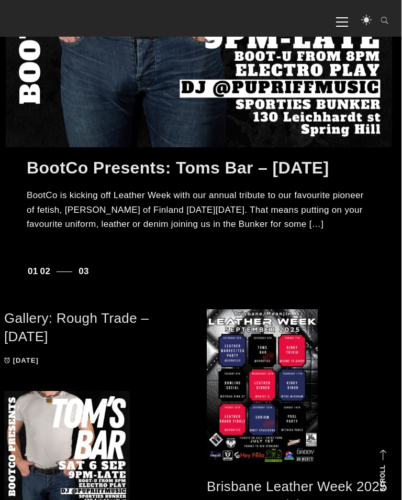
scroll to position [315, 2]
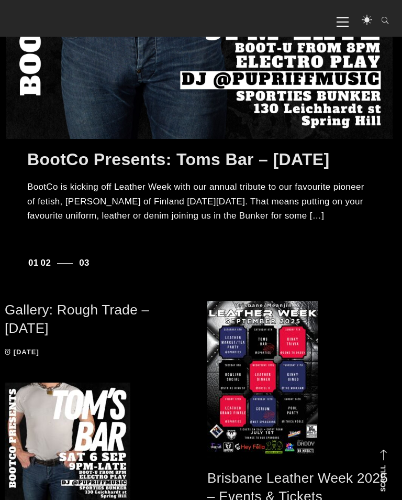
click at [43, 311] on link "Gallery: Rough Trade – [DATE]" at bounding box center [77, 319] width 145 height 34
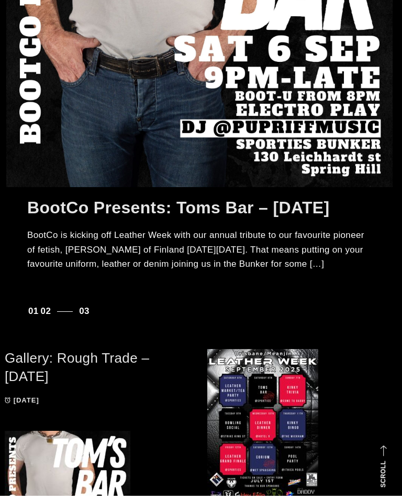
scroll to position [331, 2]
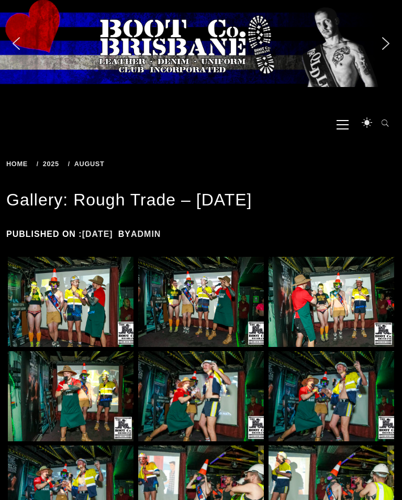
click at [52, 298] on img at bounding box center [71, 302] width 126 height 90
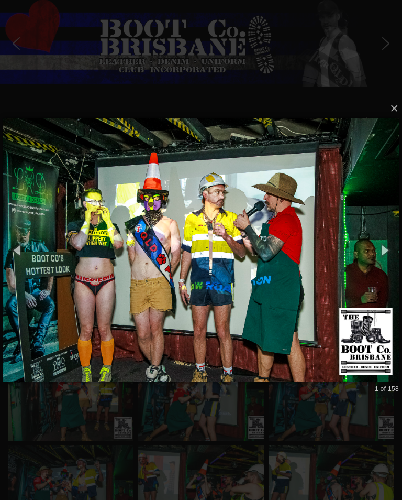
click at [17, 251] on button "button" at bounding box center [18, 249] width 36 height 43
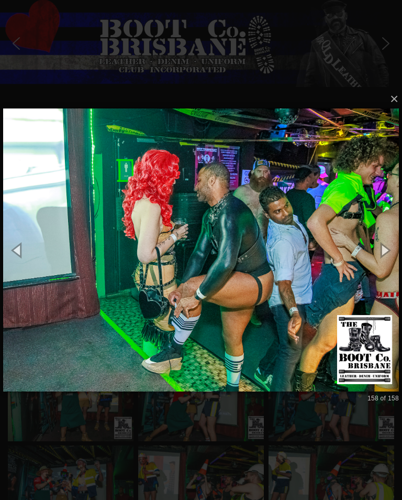
click at [17, 247] on button "button" at bounding box center [18, 249] width 36 height 43
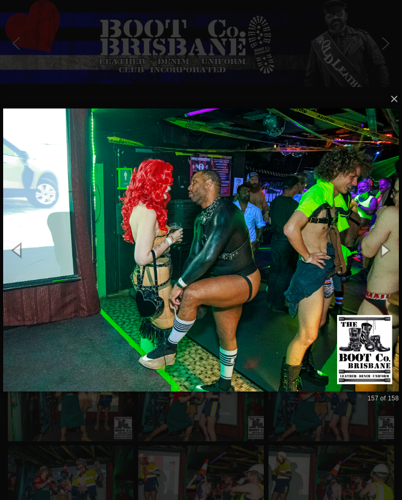
click at [17, 243] on button "button" at bounding box center [18, 249] width 36 height 43
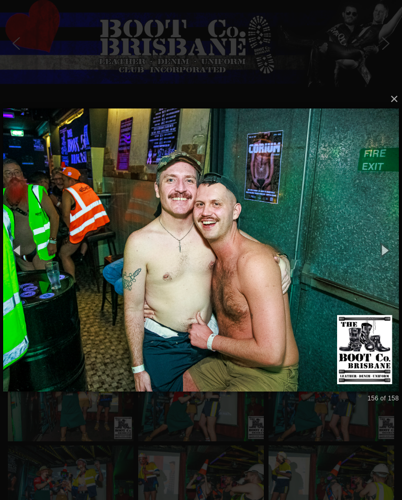
click at [22, 249] on button "button" at bounding box center [18, 249] width 36 height 43
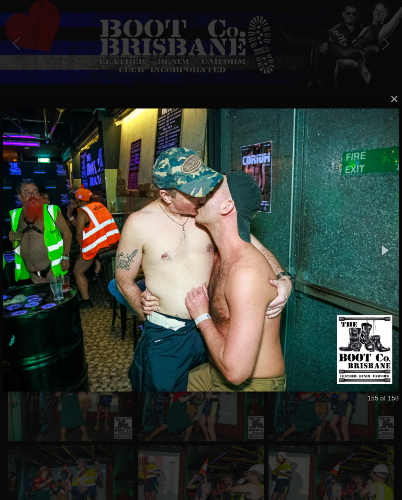
click at [16, 243] on button "button" at bounding box center [18, 249] width 36 height 43
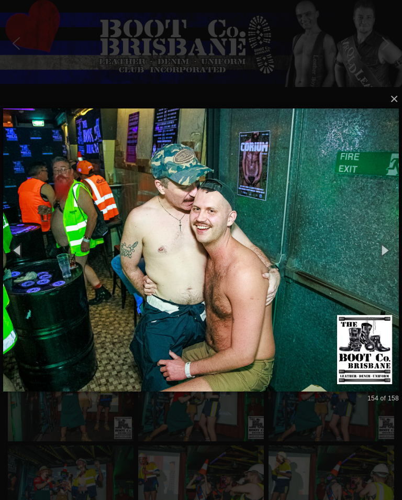
click at [21, 253] on button "button" at bounding box center [18, 249] width 36 height 43
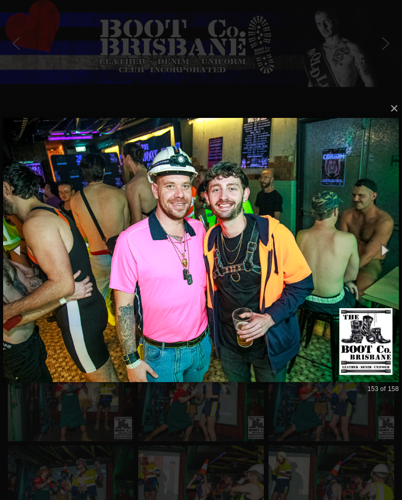
click at [23, 250] on button "button" at bounding box center [18, 249] width 36 height 43
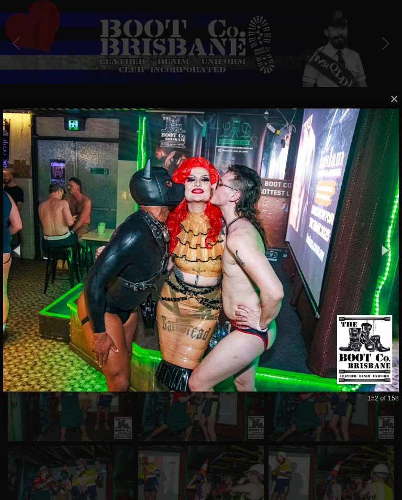
click at [15, 252] on button "button" at bounding box center [18, 249] width 36 height 43
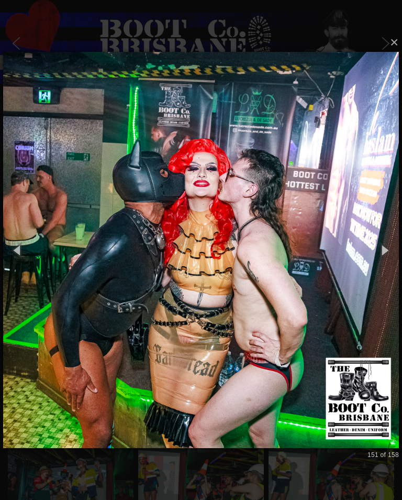
click at [17, 253] on button "button" at bounding box center [18, 249] width 36 height 43
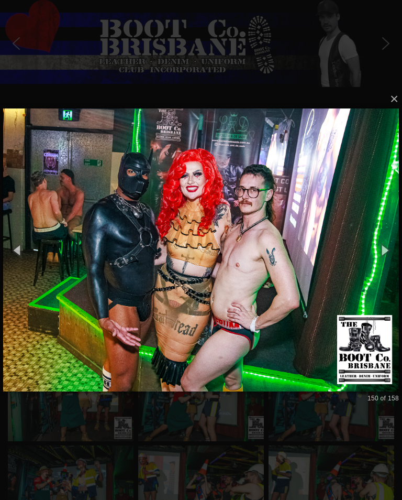
click at [25, 250] on button "button" at bounding box center [18, 249] width 36 height 43
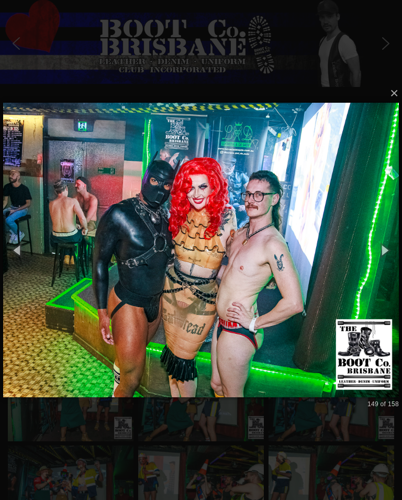
click at [21, 250] on button "button" at bounding box center [18, 249] width 36 height 43
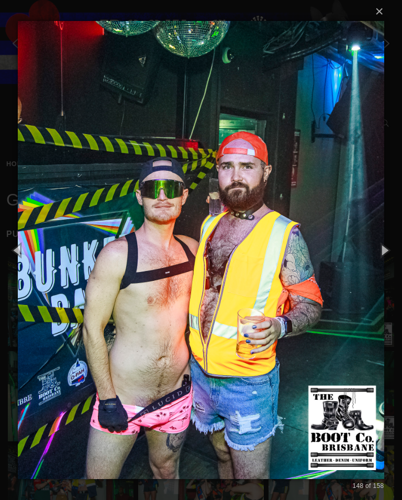
click at [18, 250] on button "button" at bounding box center [18, 249] width 36 height 43
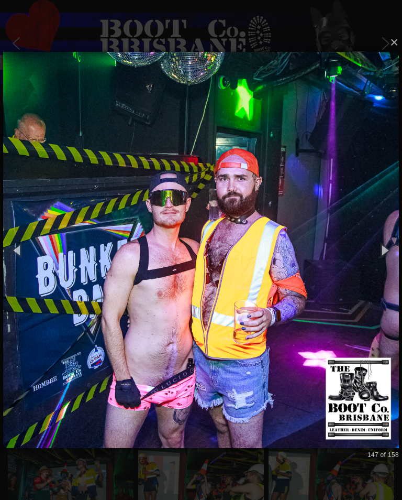
click at [13, 250] on button "button" at bounding box center [18, 249] width 36 height 43
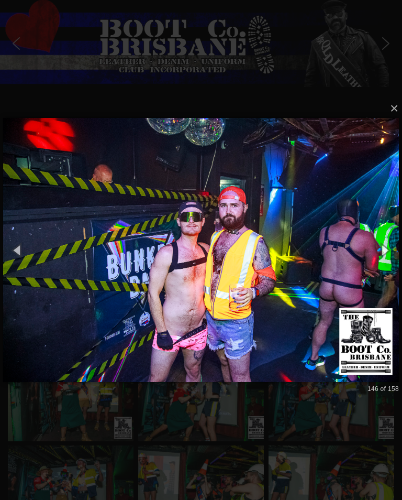
click at [16, 249] on button "button" at bounding box center [18, 249] width 36 height 43
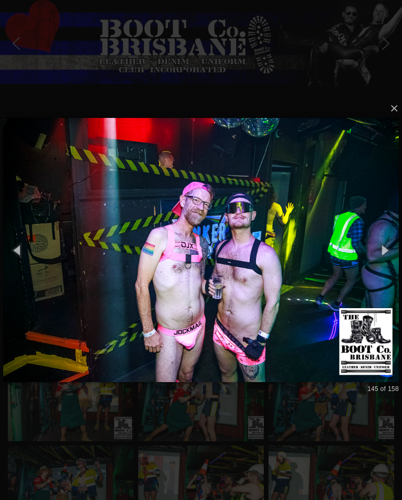
click at [26, 258] on button "button" at bounding box center [18, 249] width 36 height 43
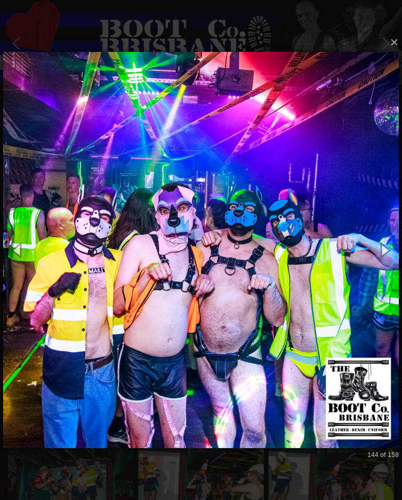
click at [18, 251] on button "button" at bounding box center [18, 249] width 36 height 43
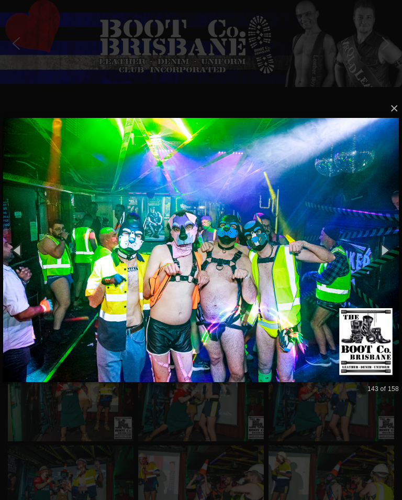
click at [20, 251] on button "button" at bounding box center [18, 249] width 36 height 43
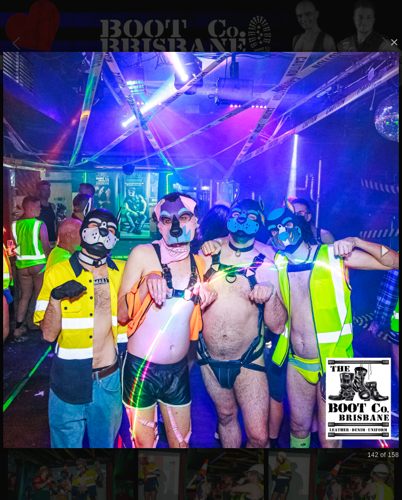
click at [18, 250] on button "button" at bounding box center [18, 249] width 36 height 43
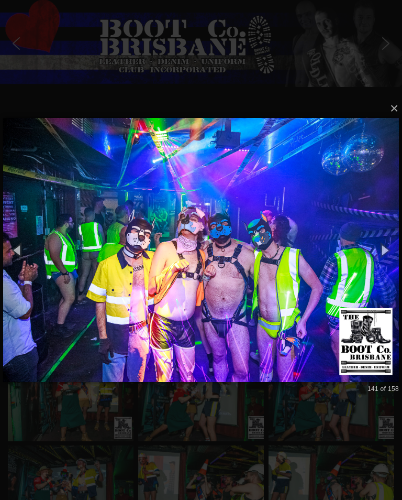
click at [23, 249] on button "button" at bounding box center [18, 249] width 36 height 43
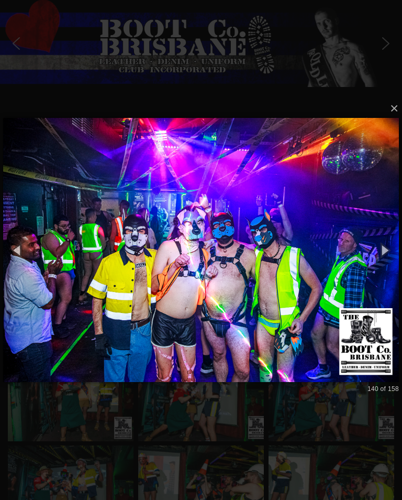
click at [23, 247] on button "button" at bounding box center [18, 249] width 36 height 43
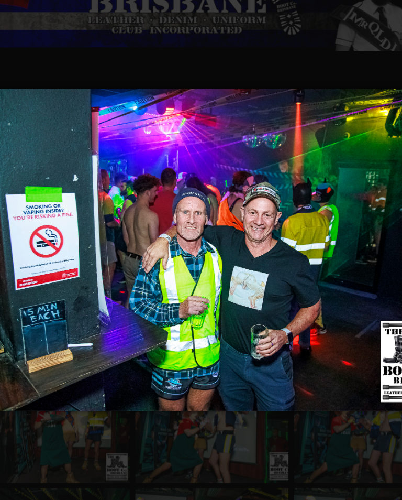
scroll to position [3, 0]
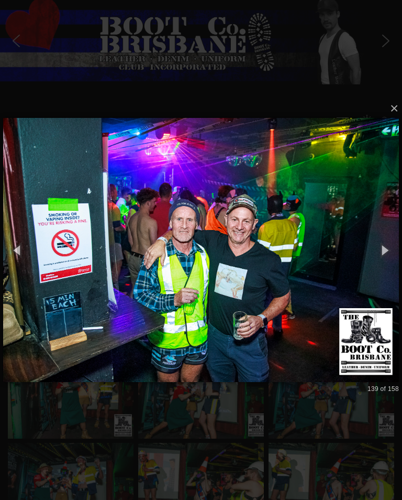
click at [16, 254] on button "button" at bounding box center [18, 249] width 36 height 43
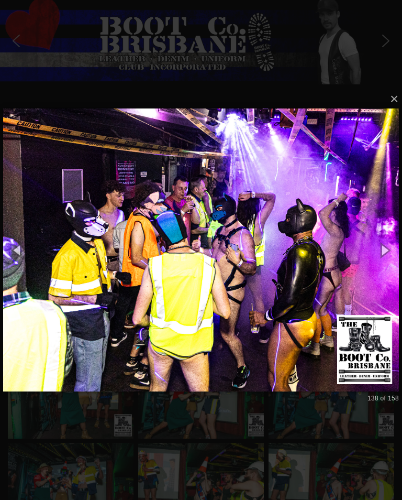
click at [20, 252] on button "button" at bounding box center [18, 249] width 36 height 43
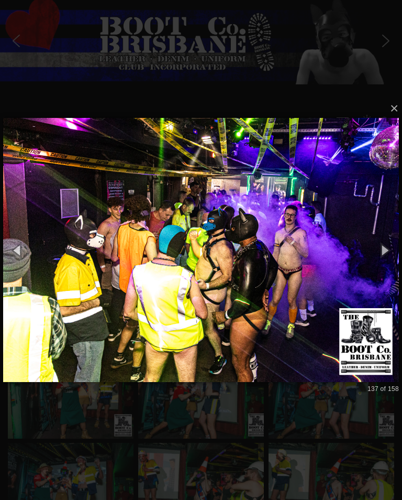
click at [21, 252] on button "button" at bounding box center [18, 249] width 36 height 43
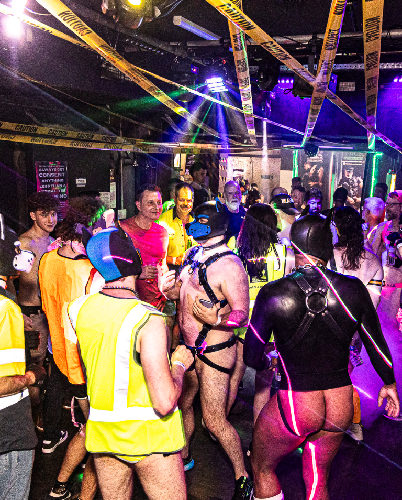
scroll to position [0, 0]
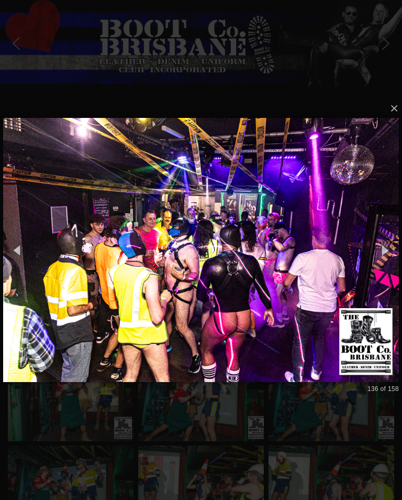
click at [18, 246] on button "button" at bounding box center [18, 249] width 36 height 43
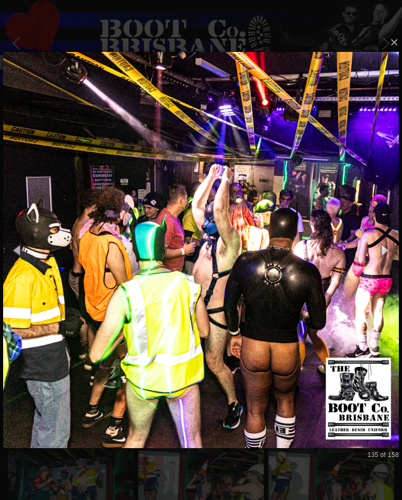
click at [21, 260] on button "button" at bounding box center [18, 249] width 36 height 43
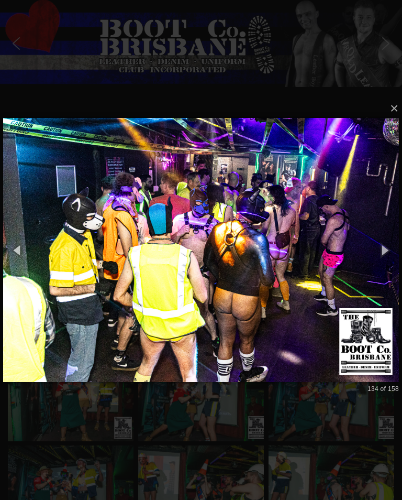
click at [23, 253] on button "button" at bounding box center [18, 249] width 36 height 43
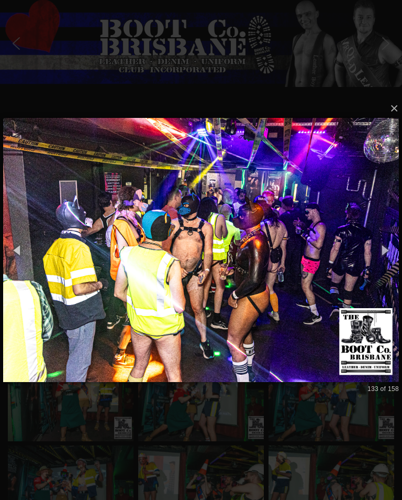
click at [19, 255] on button "button" at bounding box center [18, 249] width 36 height 43
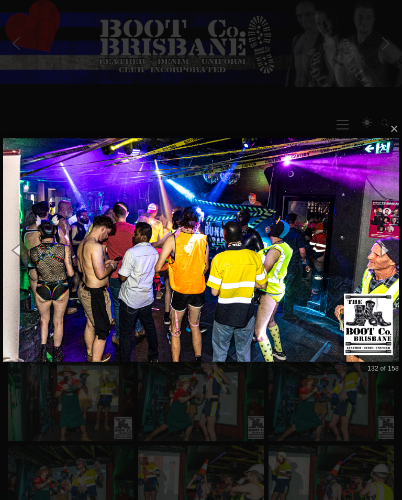
click at [19, 253] on button "button" at bounding box center [18, 249] width 36 height 43
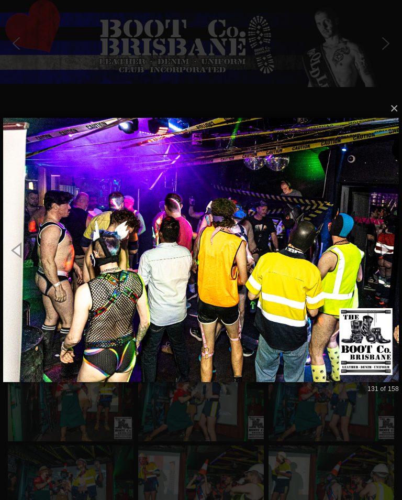
click at [18, 253] on button "button" at bounding box center [18, 249] width 36 height 43
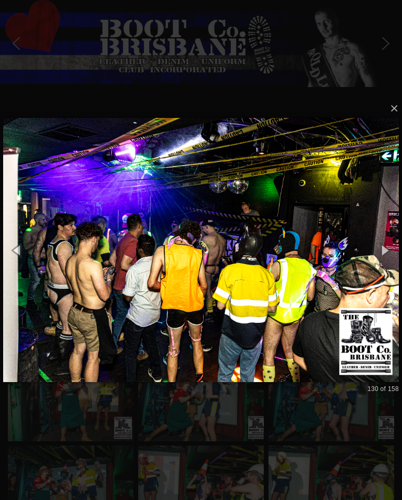
click at [18, 250] on button "button" at bounding box center [18, 249] width 36 height 43
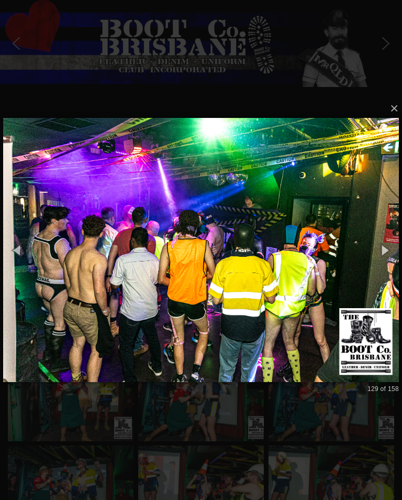
click at [18, 252] on button "button" at bounding box center [18, 249] width 36 height 43
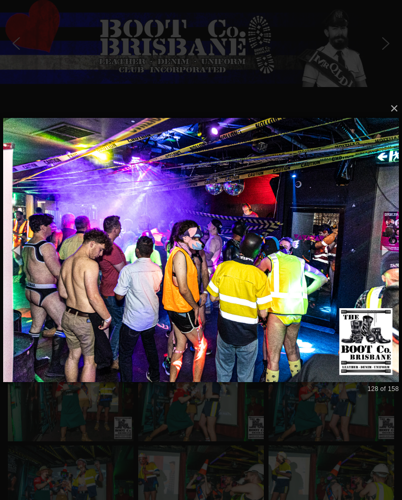
click at [15, 249] on button "button" at bounding box center [18, 249] width 36 height 43
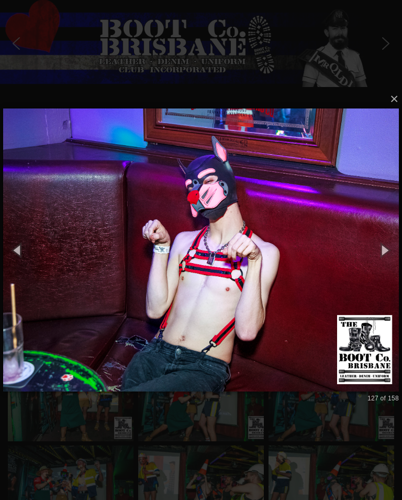
click at [21, 255] on button "button" at bounding box center [18, 249] width 36 height 43
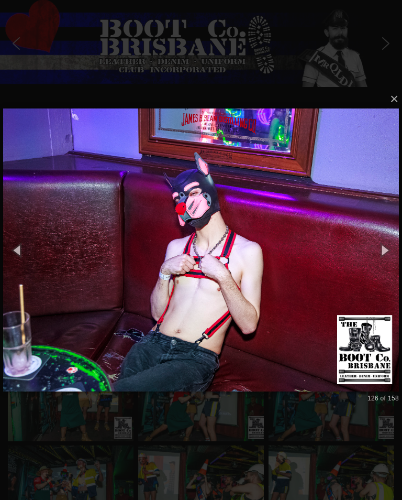
click at [19, 253] on button "button" at bounding box center [18, 249] width 36 height 43
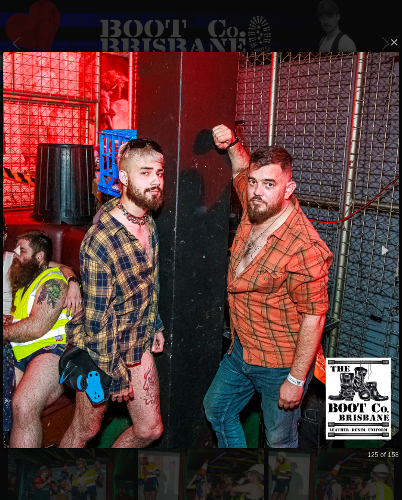
click at [20, 252] on button "button" at bounding box center [18, 249] width 36 height 43
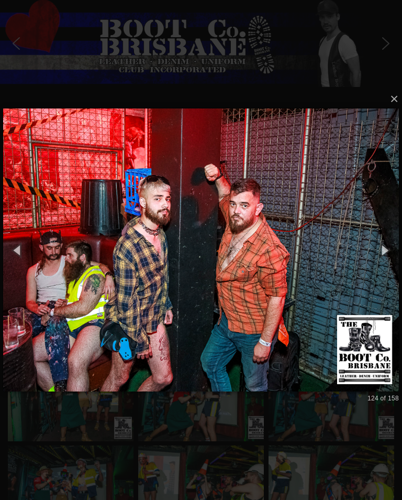
click at [17, 251] on button "button" at bounding box center [18, 249] width 36 height 43
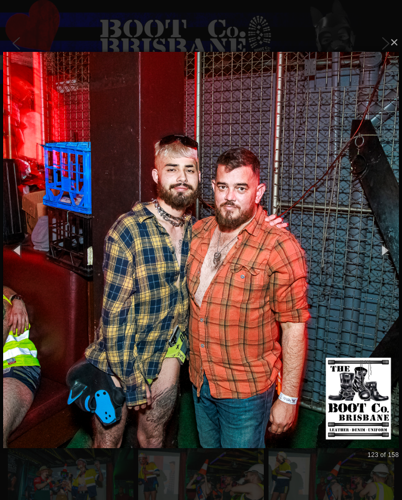
click at [21, 251] on button "button" at bounding box center [18, 249] width 36 height 43
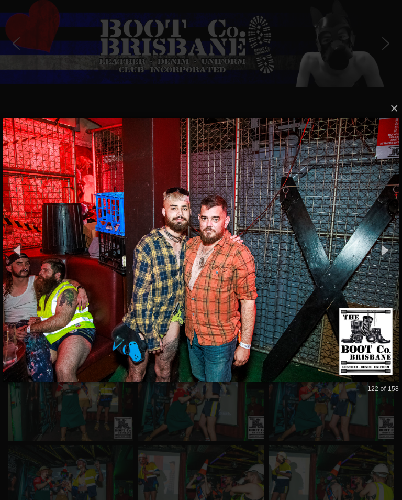
click at [18, 249] on button "button" at bounding box center [18, 249] width 36 height 43
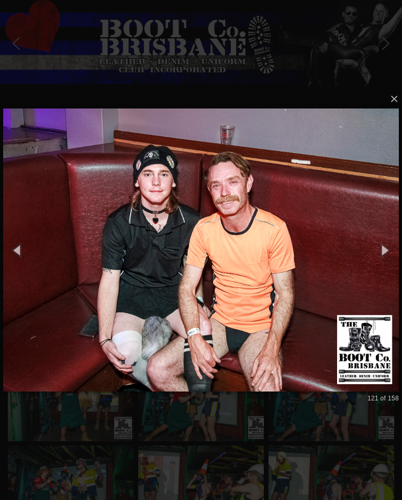
click at [21, 253] on button "button" at bounding box center [18, 249] width 36 height 43
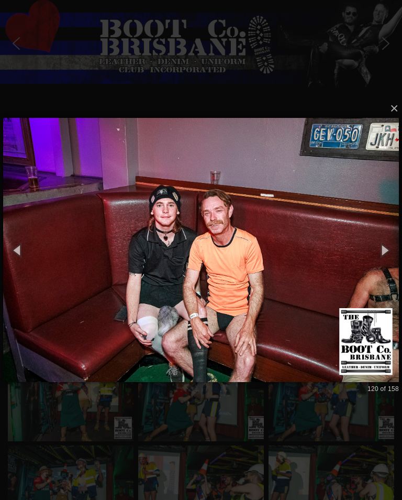
click at [21, 251] on button "button" at bounding box center [18, 249] width 36 height 43
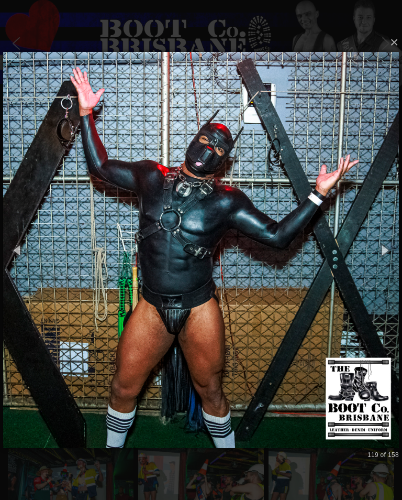
click at [16, 251] on button "button" at bounding box center [18, 249] width 36 height 43
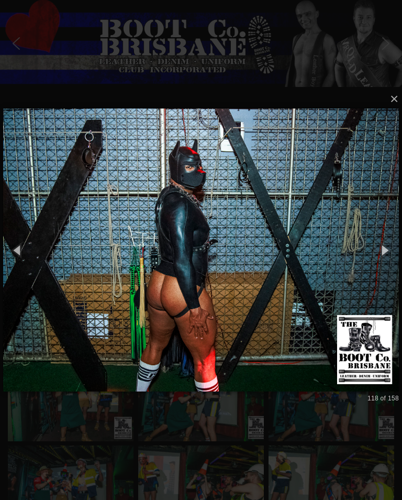
click at [17, 249] on button "button" at bounding box center [18, 249] width 36 height 43
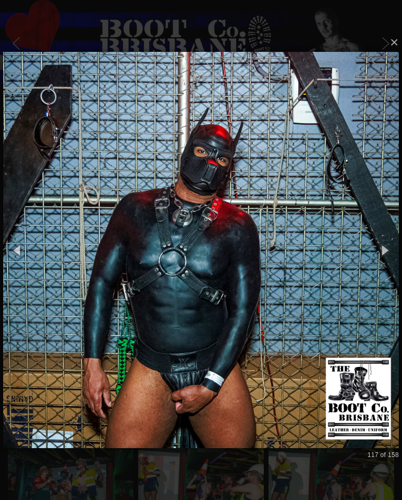
click at [19, 254] on button "button" at bounding box center [18, 249] width 36 height 43
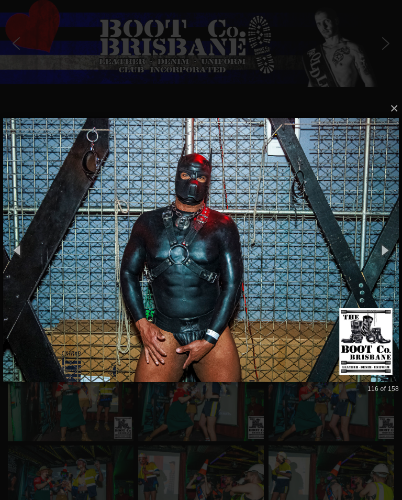
click at [18, 252] on button "button" at bounding box center [18, 249] width 36 height 43
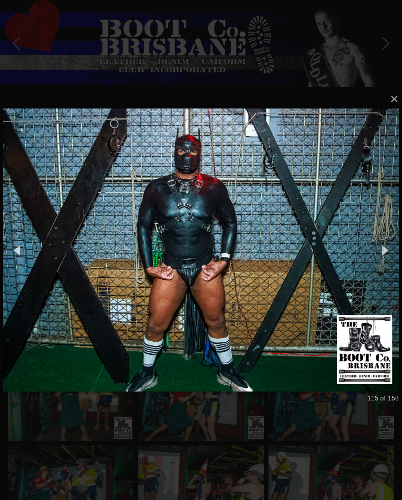
click at [17, 248] on button "button" at bounding box center [18, 249] width 36 height 43
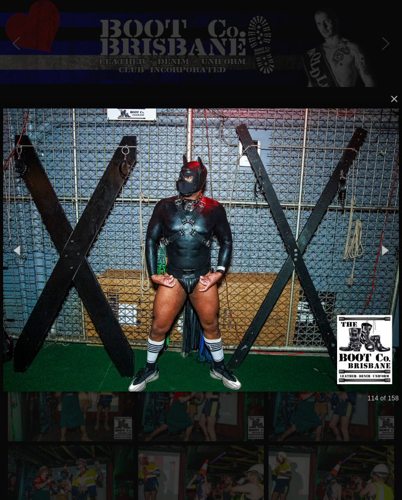
click at [16, 246] on button "button" at bounding box center [18, 249] width 36 height 43
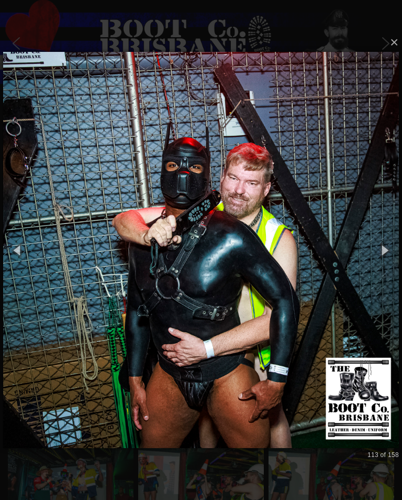
click at [22, 254] on button "button" at bounding box center [18, 249] width 36 height 43
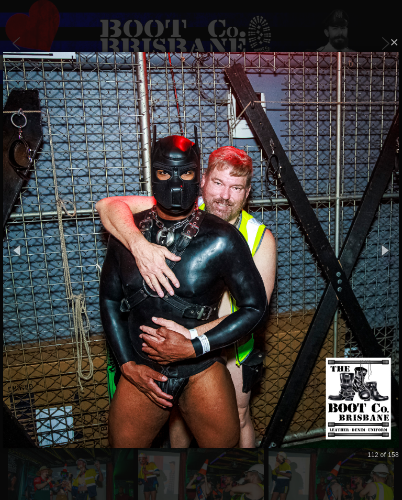
click at [17, 250] on button "button" at bounding box center [18, 249] width 36 height 43
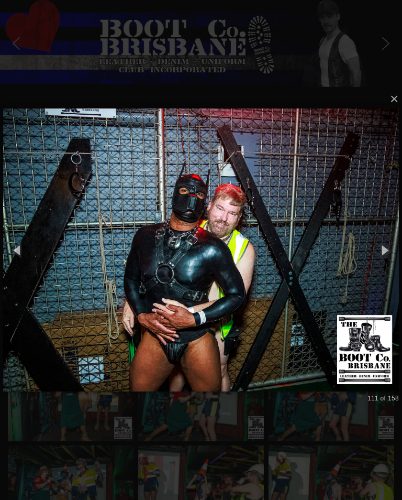
click at [20, 250] on button "button" at bounding box center [18, 249] width 36 height 43
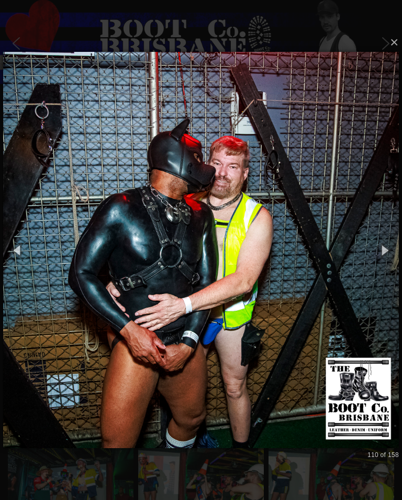
click at [19, 256] on button "button" at bounding box center [18, 249] width 36 height 43
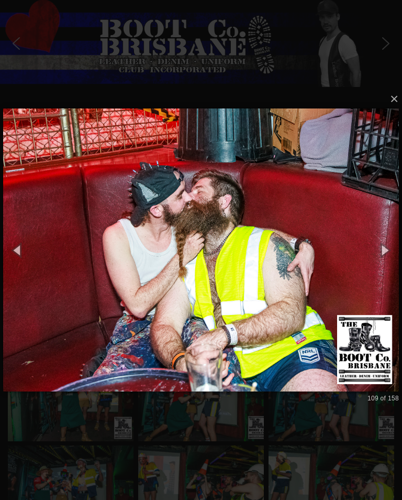
click at [18, 249] on button "button" at bounding box center [18, 249] width 36 height 43
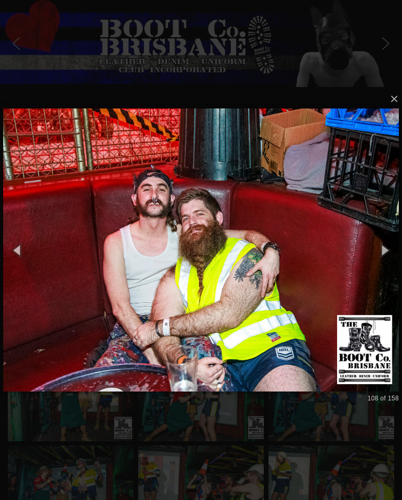
click at [21, 252] on button "button" at bounding box center [18, 249] width 36 height 43
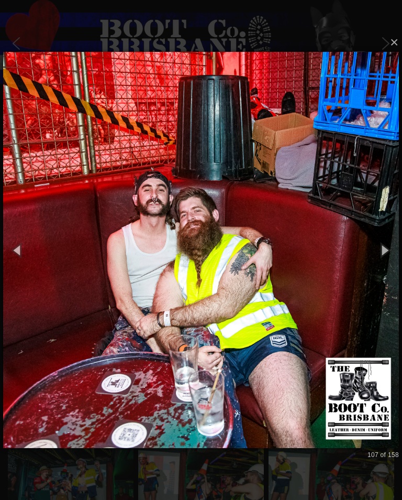
click at [23, 253] on button "button" at bounding box center [18, 249] width 36 height 43
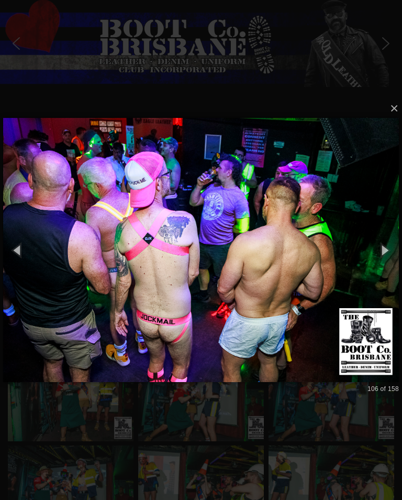
click at [25, 257] on button "button" at bounding box center [18, 249] width 36 height 43
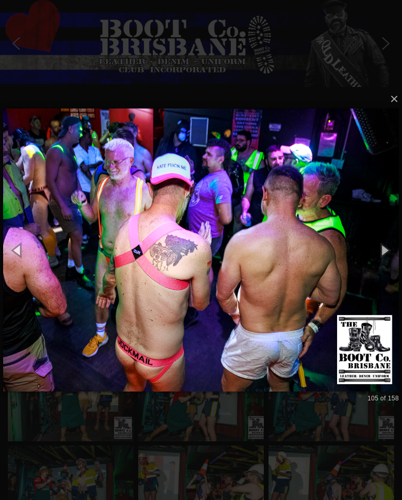
click at [20, 250] on button "button" at bounding box center [18, 249] width 36 height 43
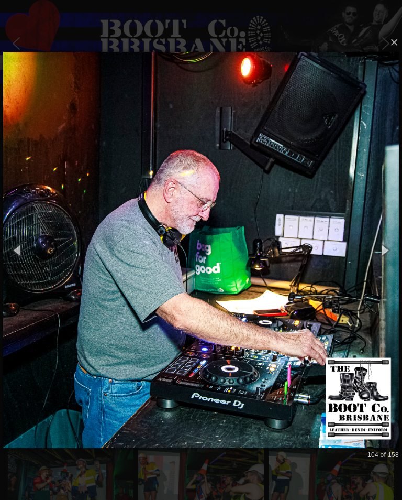
click at [24, 254] on button "button" at bounding box center [18, 249] width 36 height 43
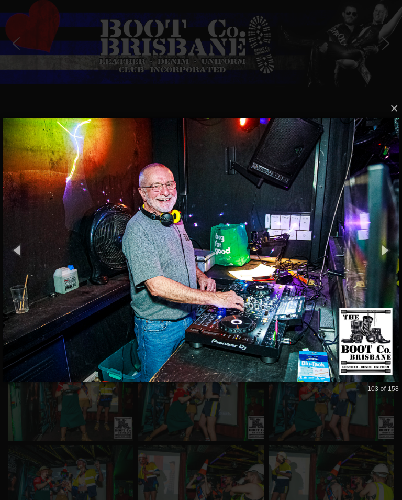
click at [24, 248] on button "button" at bounding box center [18, 249] width 36 height 43
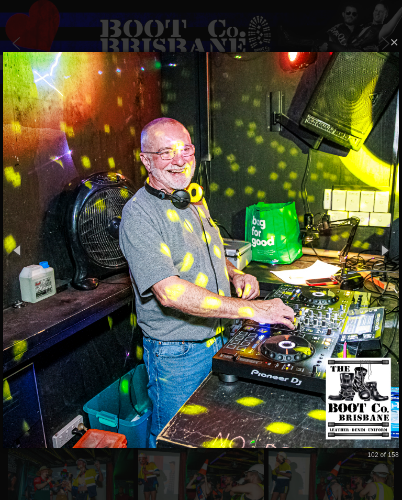
click at [15, 246] on button "button" at bounding box center [18, 249] width 36 height 43
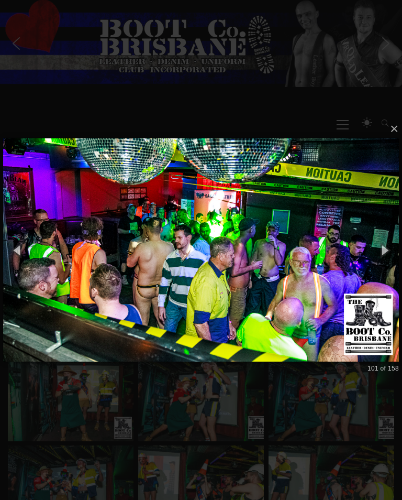
click at [20, 253] on button "button" at bounding box center [18, 249] width 36 height 43
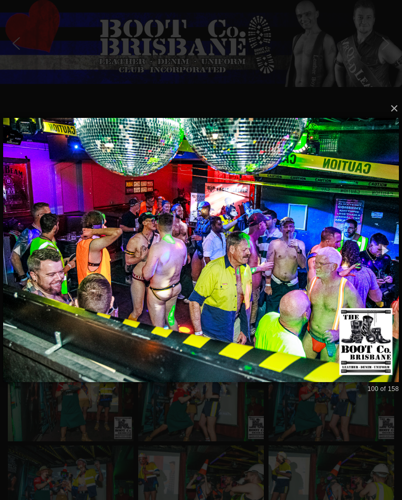
click at [21, 254] on button "button" at bounding box center [18, 249] width 36 height 43
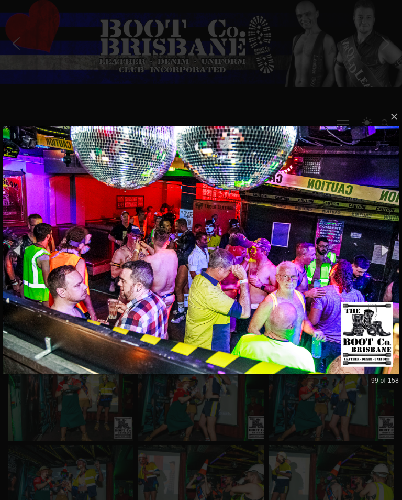
click at [20, 252] on button "button" at bounding box center [18, 249] width 36 height 43
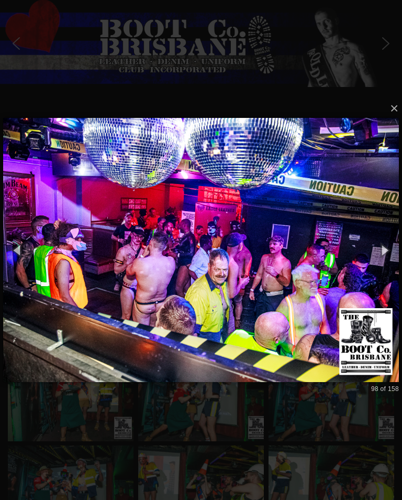
click at [21, 252] on button "button" at bounding box center [18, 249] width 36 height 43
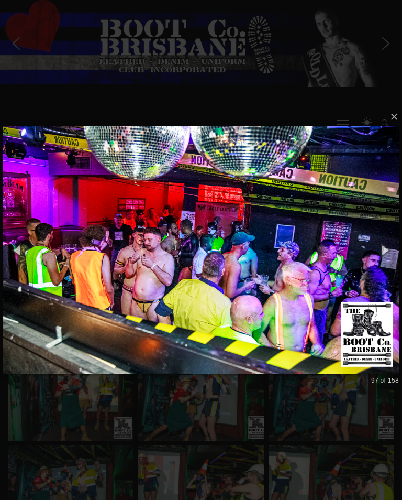
click at [25, 253] on button "button" at bounding box center [18, 249] width 36 height 43
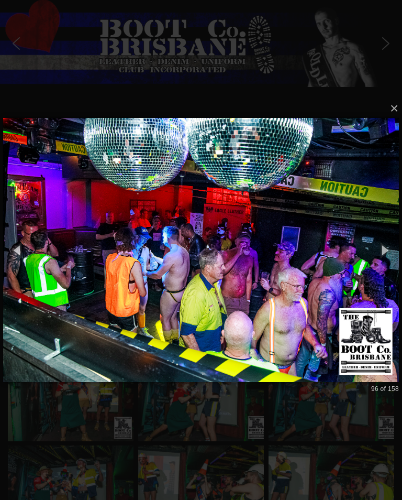
click at [21, 253] on button "button" at bounding box center [18, 249] width 36 height 43
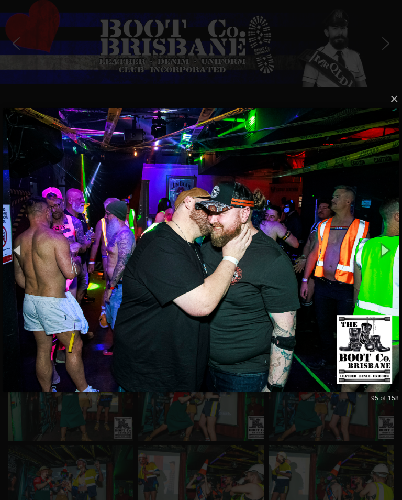
click at [20, 251] on button "button" at bounding box center [18, 249] width 36 height 43
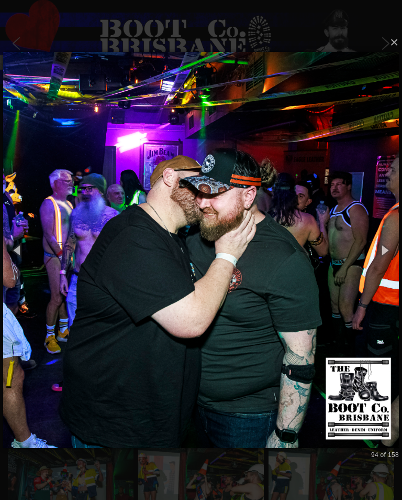
click at [21, 252] on button "button" at bounding box center [18, 249] width 36 height 43
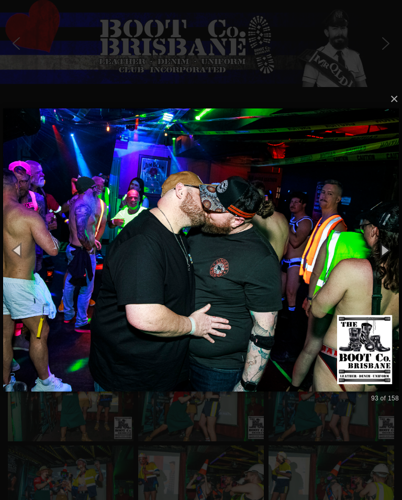
click at [15, 246] on button "button" at bounding box center [18, 249] width 36 height 43
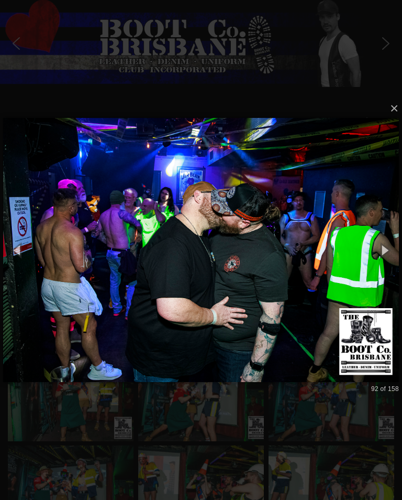
click at [15, 248] on button "button" at bounding box center [18, 249] width 36 height 43
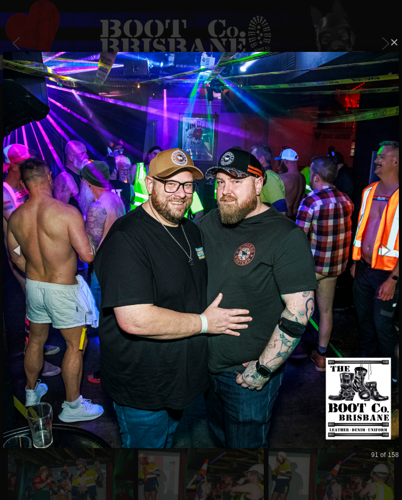
click at [19, 252] on button "button" at bounding box center [18, 249] width 36 height 43
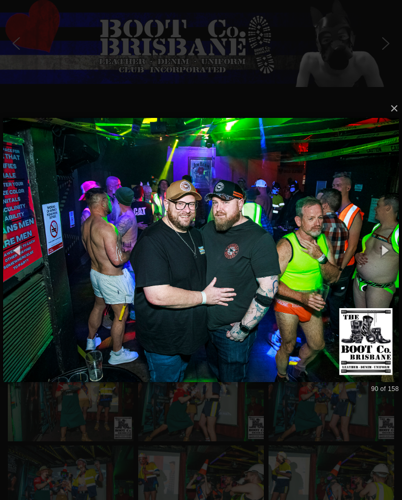
click at [21, 250] on button "button" at bounding box center [18, 249] width 36 height 43
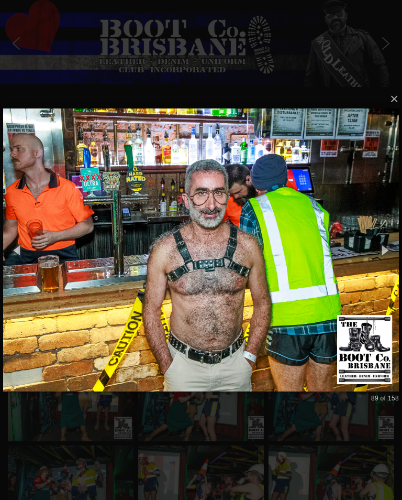
click at [16, 249] on button "button" at bounding box center [18, 249] width 36 height 43
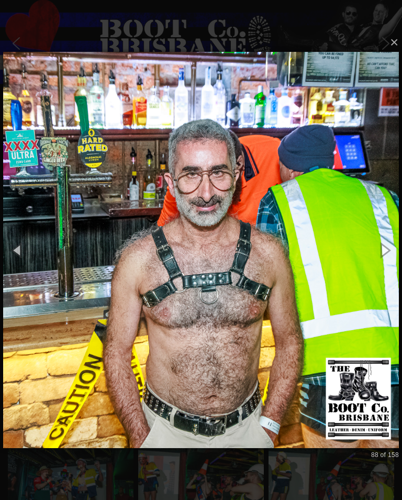
click at [23, 253] on button "button" at bounding box center [18, 249] width 36 height 43
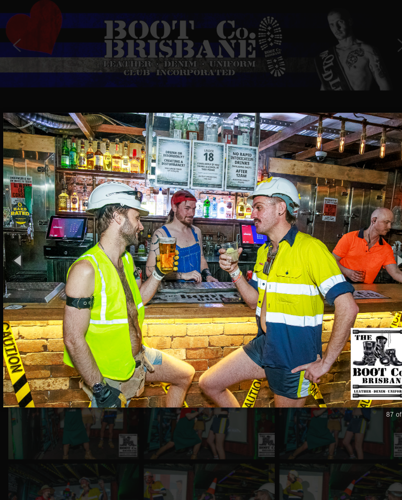
click at [18, 253] on button "button" at bounding box center [18, 249] width 36 height 43
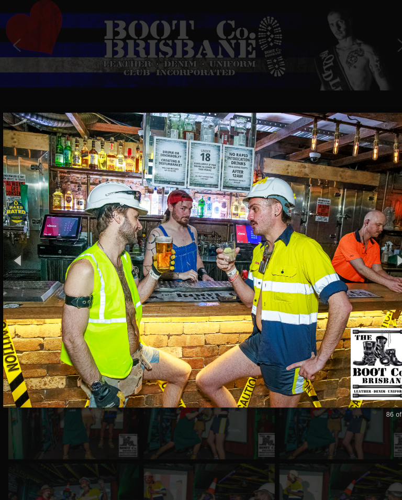
click at [19, 254] on button "button" at bounding box center [18, 249] width 36 height 43
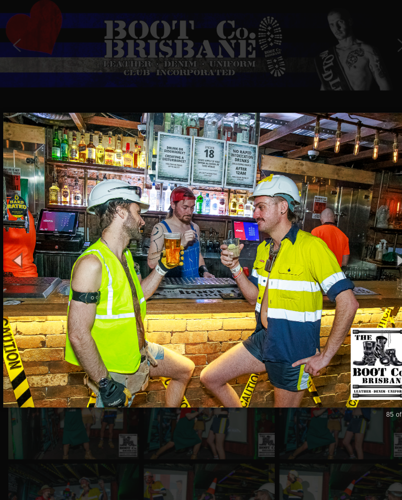
click at [19, 249] on button "button" at bounding box center [18, 249] width 36 height 43
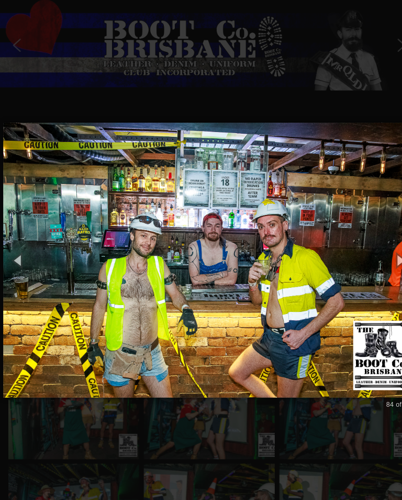
click at [18, 249] on button "button" at bounding box center [18, 249] width 36 height 43
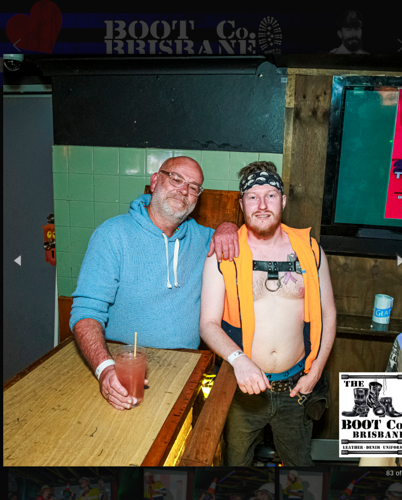
click at [19, 250] on button "button" at bounding box center [18, 249] width 36 height 43
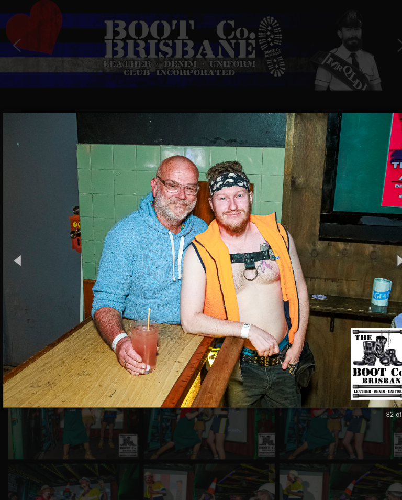
click at [20, 253] on button "button" at bounding box center [18, 249] width 36 height 43
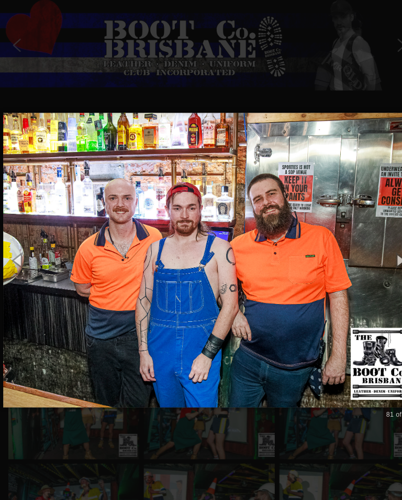
click at [18, 248] on button "button" at bounding box center [18, 249] width 36 height 43
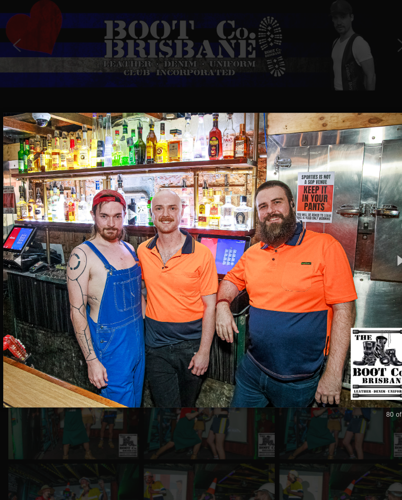
click at [18, 249] on button "button" at bounding box center [18, 249] width 36 height 43
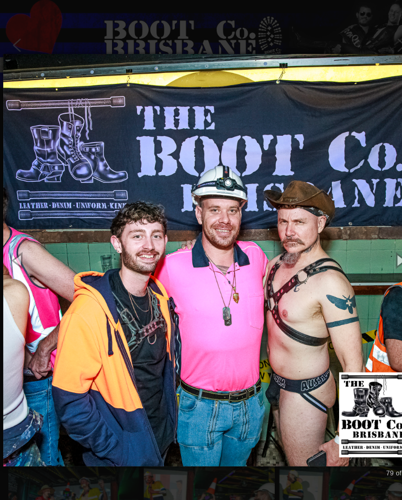
click at [17, 250] on button "button" at bounding box center [18, 249] width 36 height 43
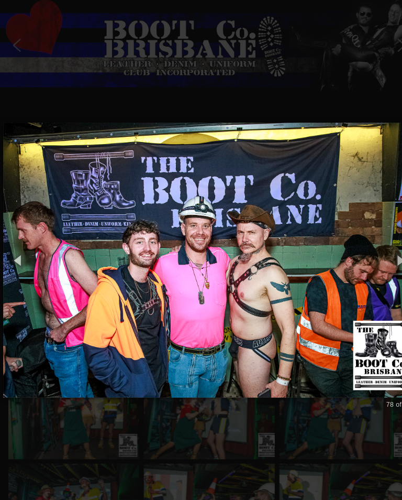
click at [19, 252] on button "button" at bounding box center [18, 249] width 36 height 43
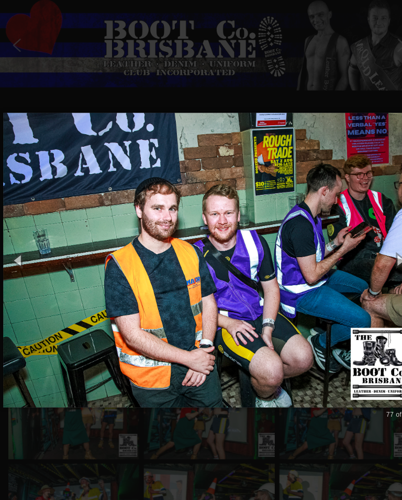
click at [21, 249] on button "button" at bounding box center [18, 249] width 36 height 43
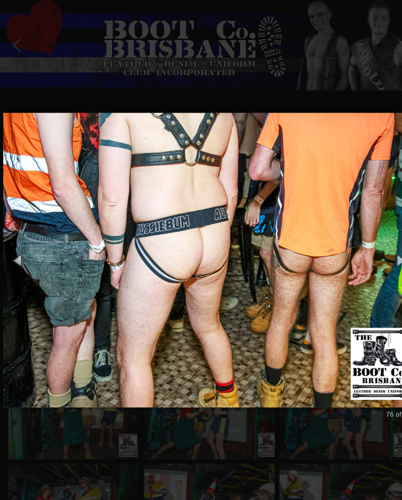
click at [21, 255] on button "button" at bounding box center [18, 249] width 36 height 43
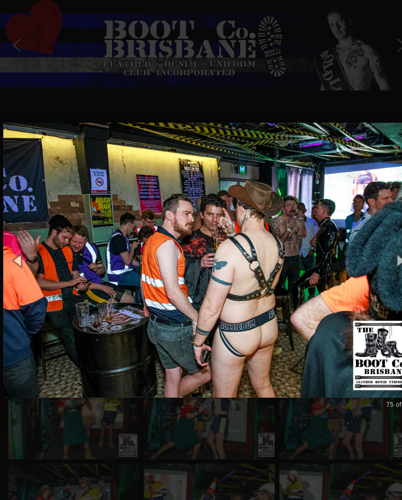
click at [19, 252] on button "button" at bounding box center [18, 249] width 36 height 43
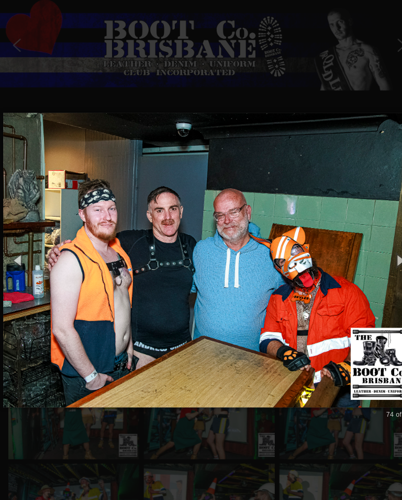
click at [19, 252] on button "button" at bounding box center [18, 249] width 36 height 43
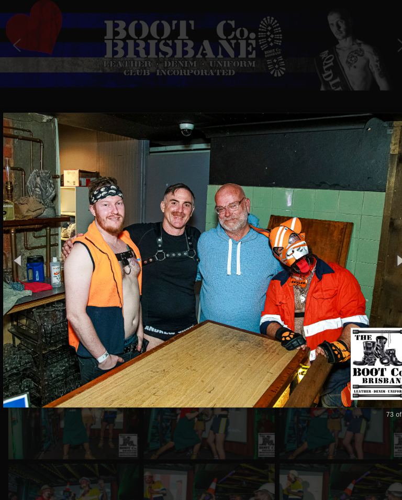
click at [23, 252] on button "button" at bounding box center [18, 249] width 36 height 43
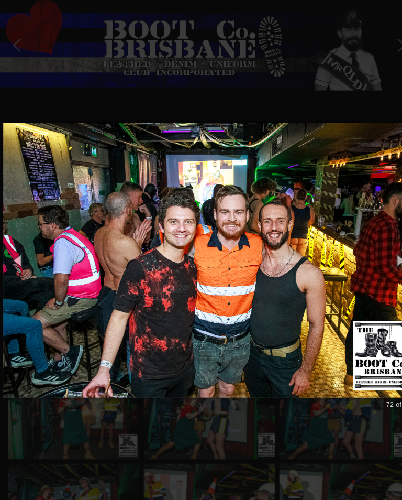
click at [18, 249] on button "button" at bounding box center [18, 249] width 36 height 43
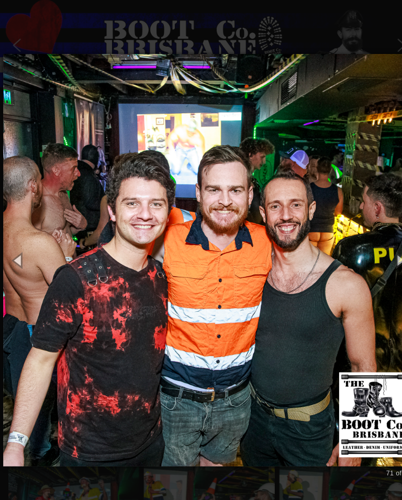
click at [21, 248] on button "button" at bounding box center [18, 249] width 36 height 43
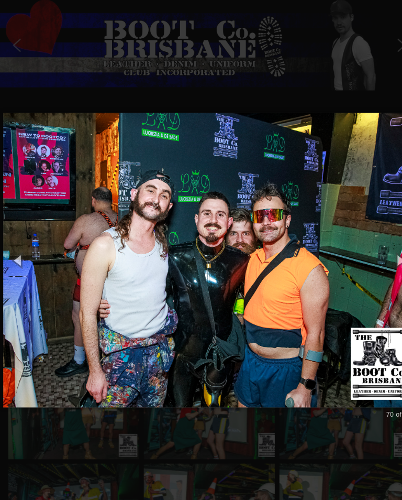
click at [20, 255] on button "button" at bounding box center [18, 249] width 36 height 43
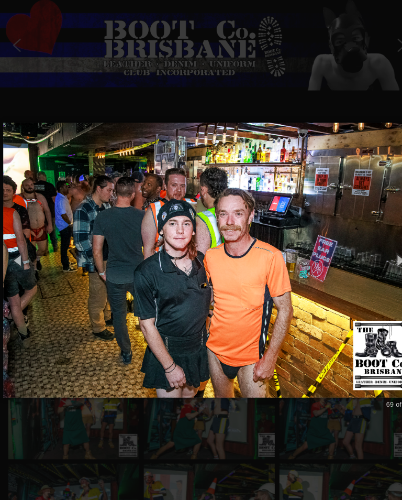
click at [18, 250] on button "button" at bounding box center [18, 249] width 36 height 43
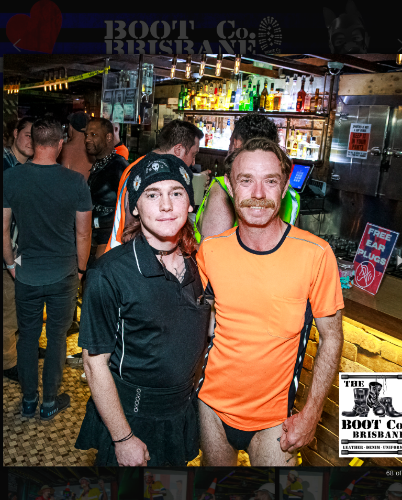
click at [17, 253] on button "button" at bounding box center [18, 249] width 36 height 43
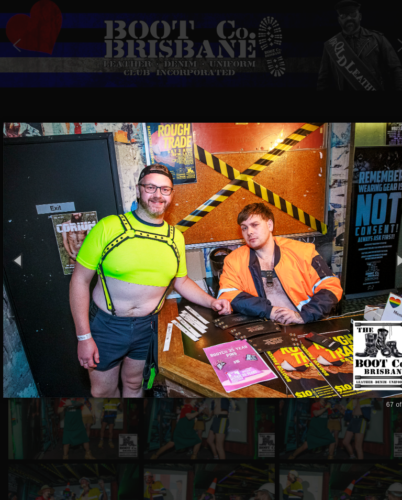
click at [18, 250] on button "button" at bounding box center [18, 249] width 36 height 43
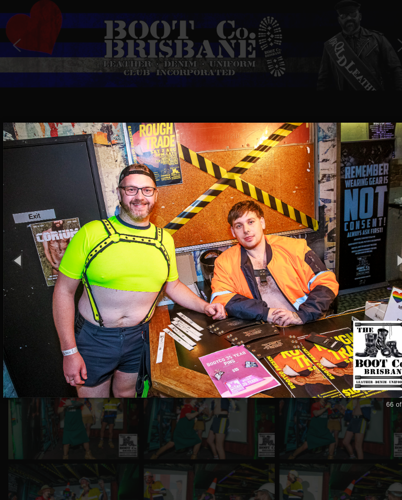
click at [18, 247] on button "button" at bounding box center [18, 249] width 36 height 43
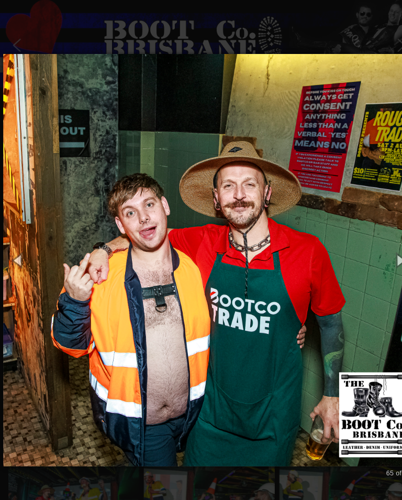
click at [15, 246] on button "button" at bounding box center [18, 249] width 36 height 43
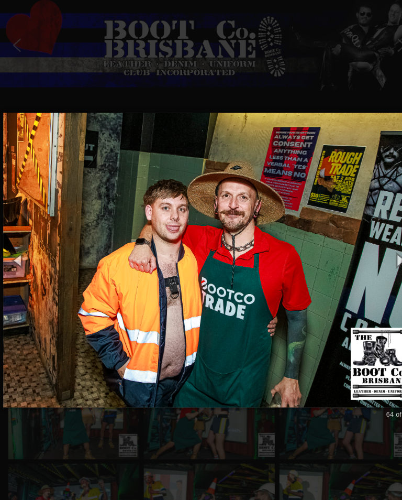
click at [19, 246] on button "button" at bounding box center [18, 249] width 36 height 43
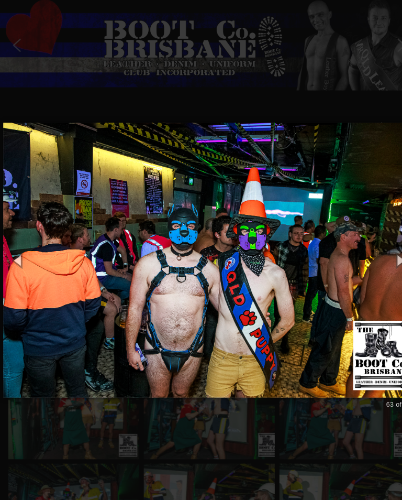
click at [18, 251] on button "button" at bounding box center [18, 249] width 36 height 43
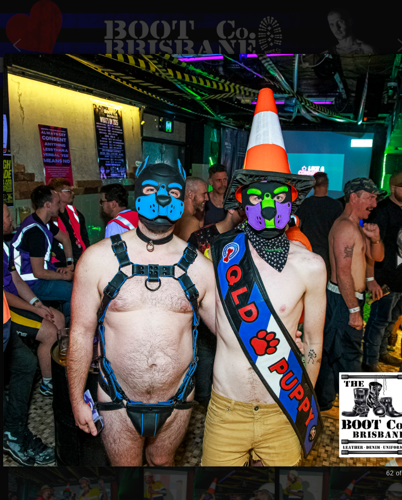
click at [14, 244] on button "button" at bounding box center [18, 249] width 36 height 43
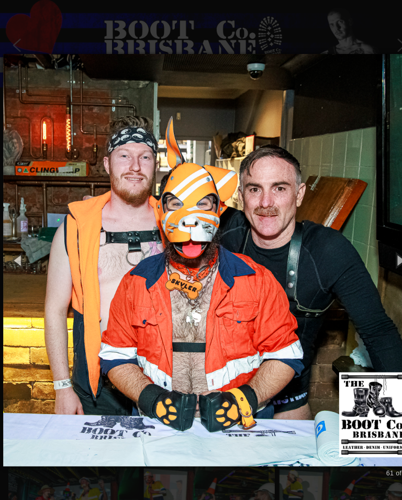
click at [21, 252] on button "button" at bounding box center [18, 249] width 36 height 43
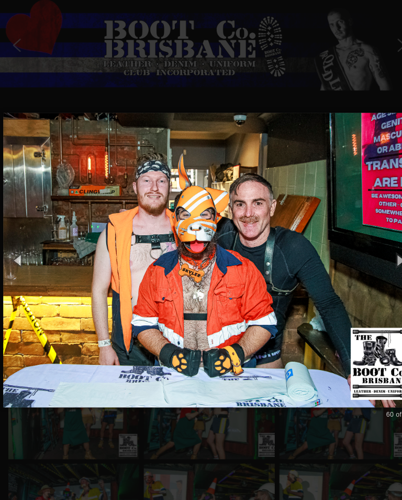
click at [18, 252] on button "button" at bounding box center [18, 249] width 36 height 43
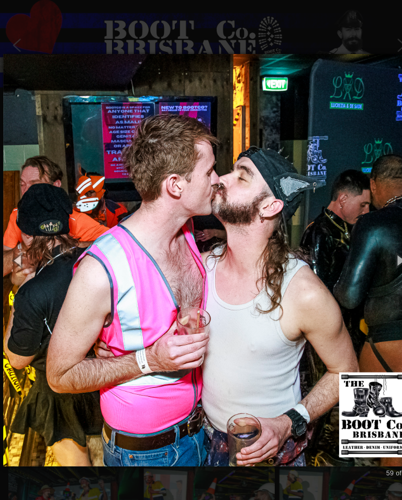
click at [17, 252] on button "button" at bounding box center [18, 249] width 36 height 43
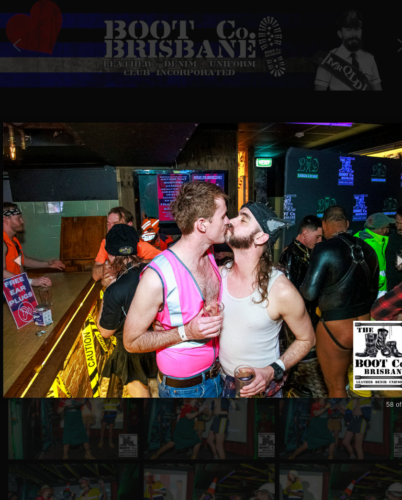
click at [17, 250] on button "button" at bounding box center [18, 249] width 36 height 43
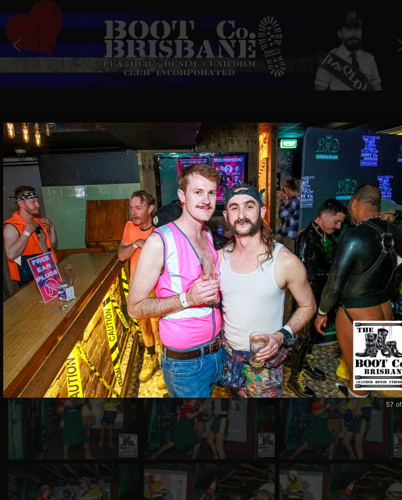
click at [17, 246] on button "button" at bounding box center [18, 249] width 36 height 43
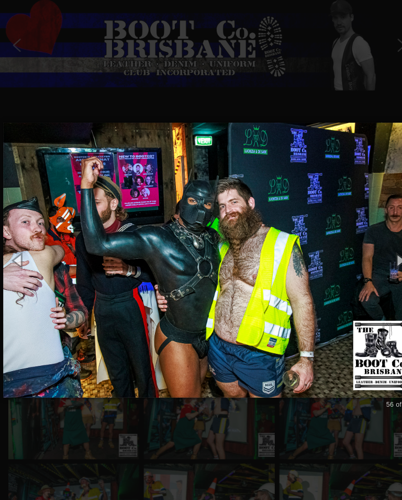
click at [20, 251] on button "button" at bounding box center [18, 249] width 36 height 43
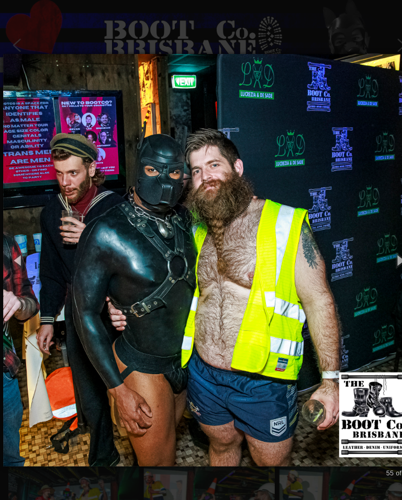
click at [17, 248] on button "button" at bounding box center [18, 249] width 36 height 43
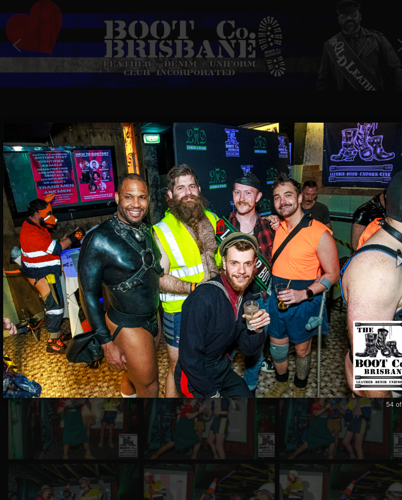
click at [20, 247] on button "button" at bounding box center [18, 249] width 36 height 43
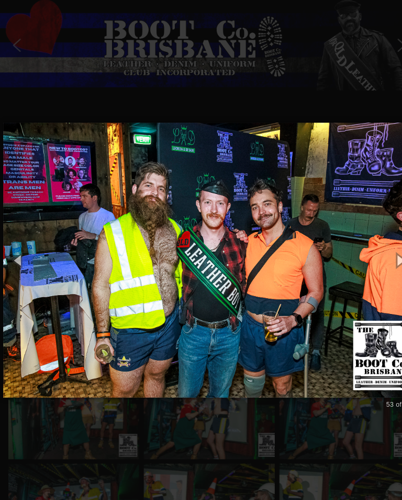
click at [18, 248] on button "button" at bounding box center [18, 249] width 36 height 43
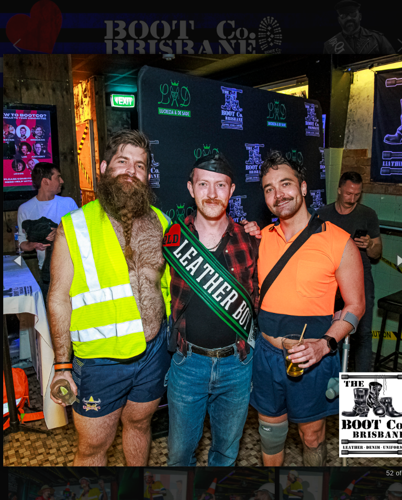
click at [19, 249] on button "button" at bounding box center [18, 249] width 36 height 43
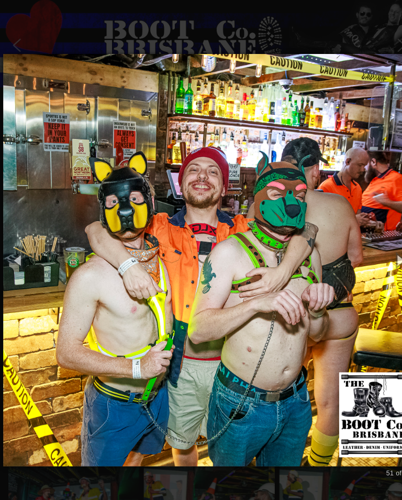
click at [29, 256] on button "button" at bounding box center [18, 249] width 36 height 43
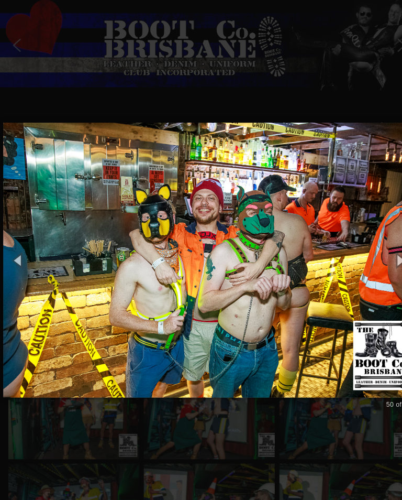
click at [17, 250] on button "button" at bounding box center [18, 249] width 36 height 43
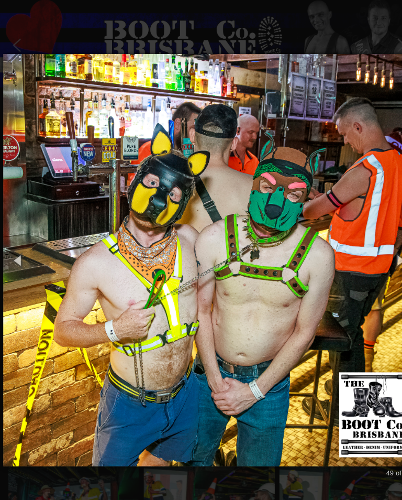
click at [18, 250] on button "button" at bounding box center [18, 249] width 36 height 43
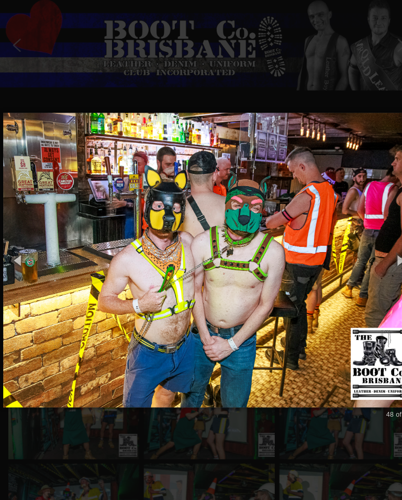
click at [16, 248] on button "button" at bounding box center [18, 249] width 36 height 43
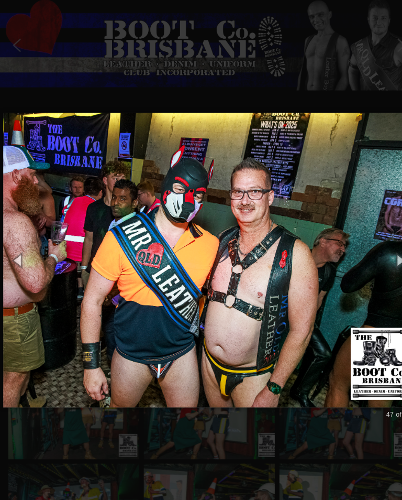
click at [18, 247] on button "button" at bounding box center [18, 249] width 36 height 43
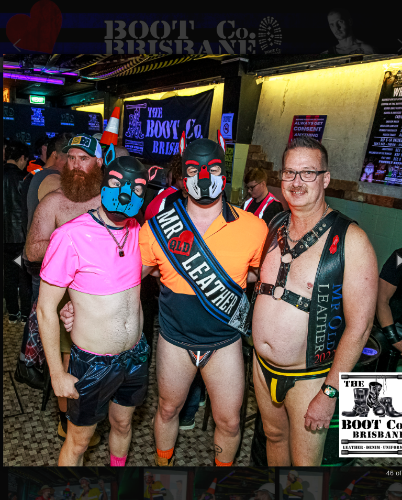
click at [19, 251] on button "button" at bounding box center [18, 249] width 36 height 43
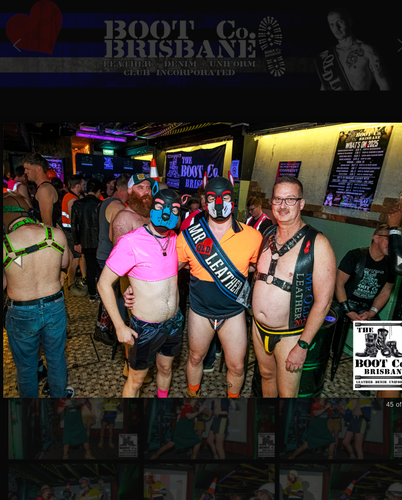
click at [17, 247] on button "button" at bounding box center [18, 249] width 36 height 43
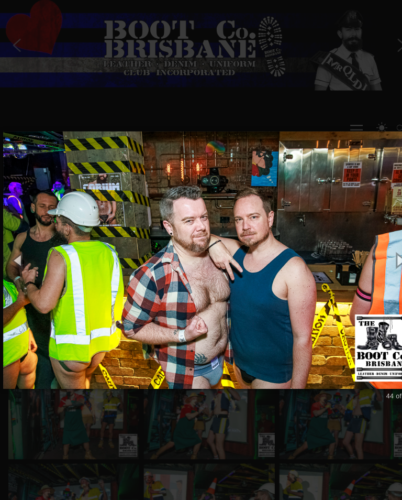
click at [14, 246] on button "button" at bounding box center [18, 249] width 36 height 43
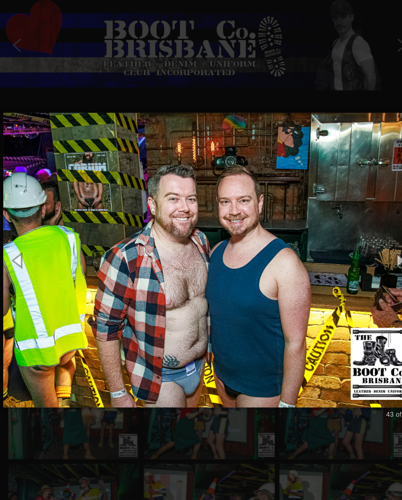
click at [24, 247] on button "button" at bounding box center [18, 249] width 36 height 43
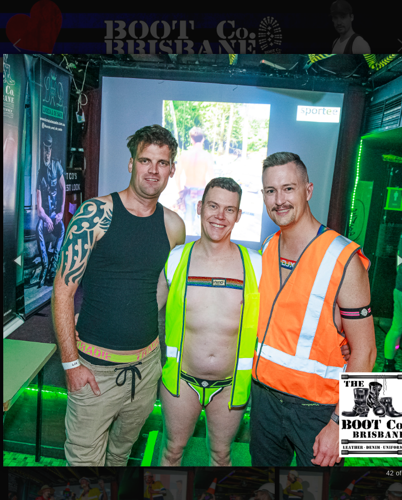
click at [17, 249] on button "button" at bounding box center [18, 249] width 36 height 43
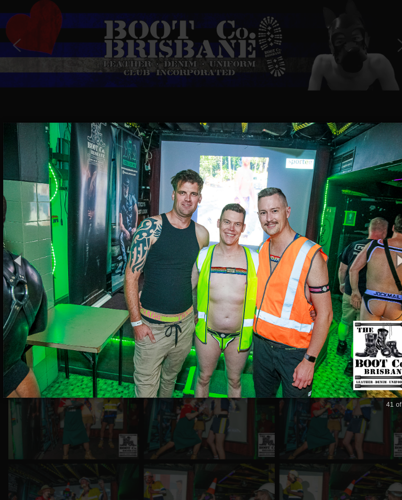
click at [16, 247] on button "button" at bounding box center [18, 249] width 36 height 43
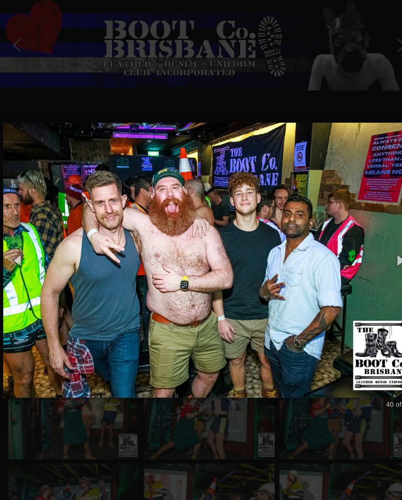
click at [17, 248] on button "button" at bounding box center [18, 249] width 36 height 43
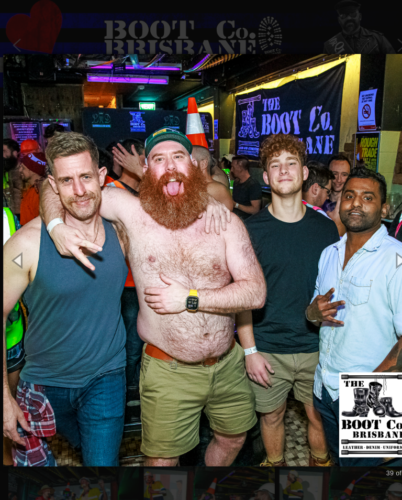
click at [16, 243] on button "button" at bounding box center [18, 249] width 36 height 43
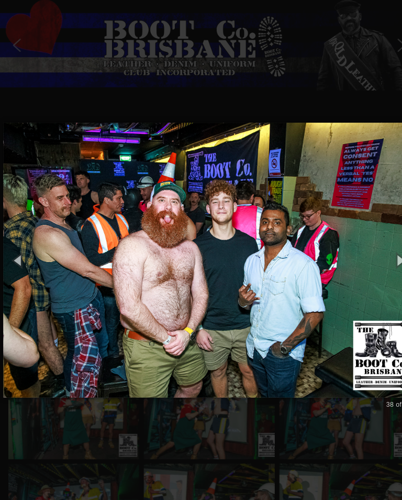
click at [20, 247] on button "button" at bounding box center [18, 249] width 36 height 43
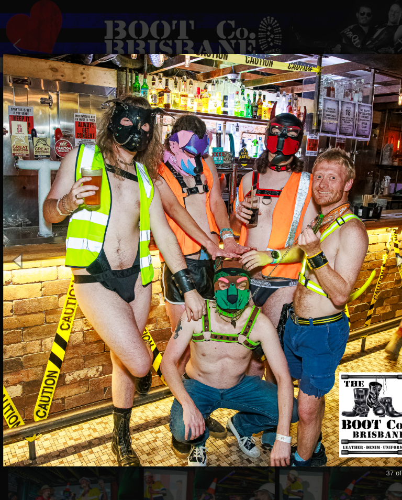
click at [18, 253] on button "button" at bounding box center [18, 249] width 36 height 43
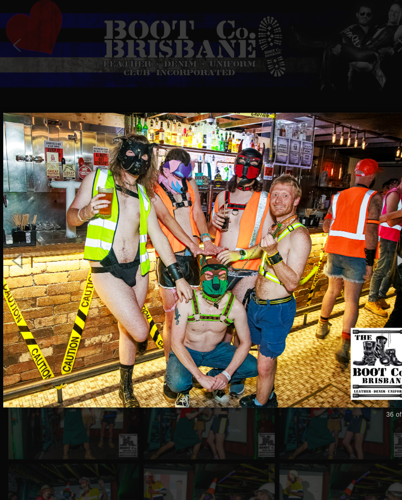
click at [17, 247] on button "button" at bounding box center [18, 249] width 36 height 43
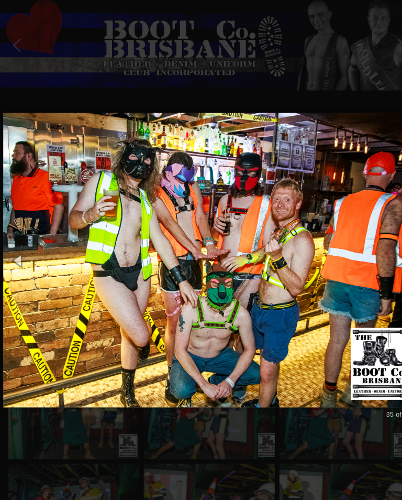
click at [16, 245] on button "button" at bounding box center [18, 249] width 36 height 43
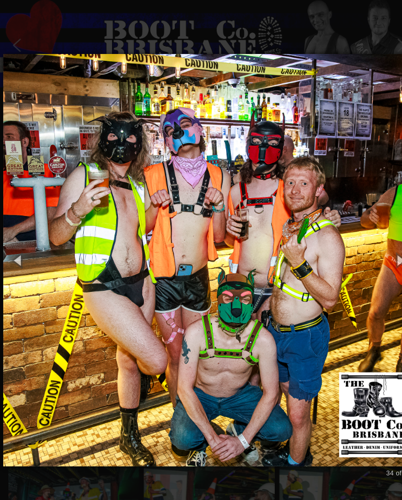
click at [22, 247] on button "button" at bounding box center [18, 249] width 36 height 43
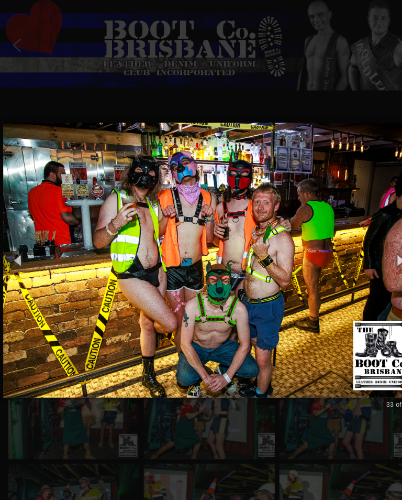
click at [19, 248] on button "button" at bounding box center [18, 249] width 36 height 43
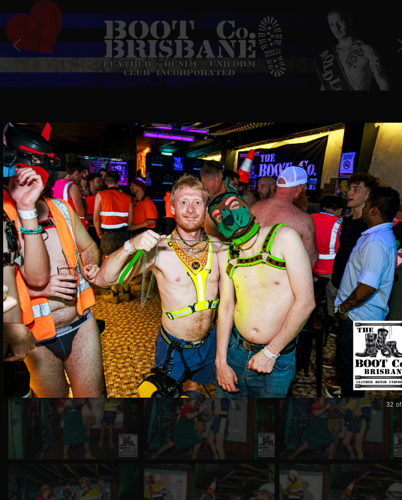
click at [17, 246] on button "button" at bounding box center [18, 249] width 36 height 43
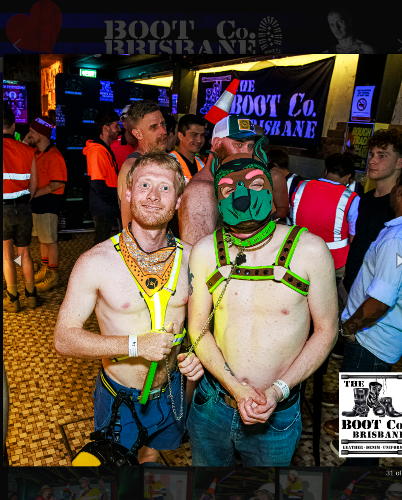
click at [18, 251] on button "button" at bounding box center [18, 249] width 36 height 43
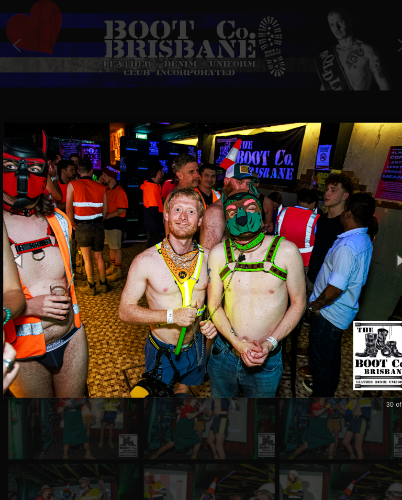
click at [17, 246] on button "button" at bounding box center [18, 249] width 36 height 43
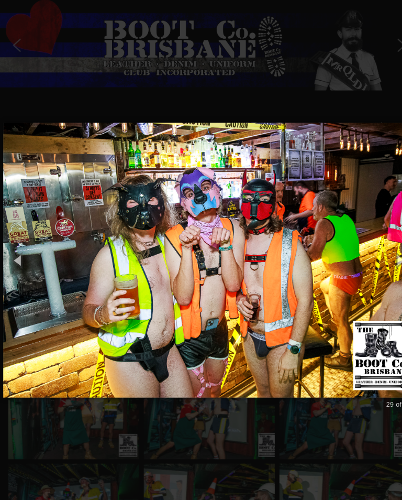
click at [19, 251] on button "button" at bounding box center [18, 249] width 36 height 43
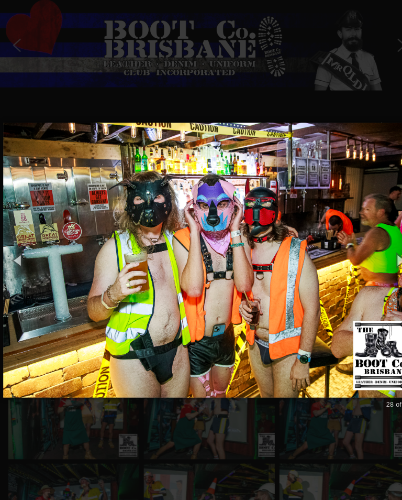
click at [18, 246] on button "button" at bounding box center [18, 249] width 36 height 43
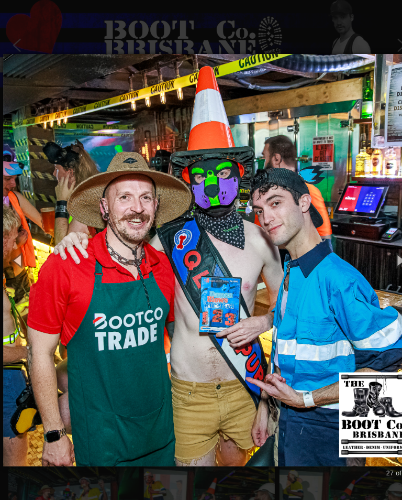
click at [18, 247] on button "button" at bounding box center [18, 249] width 36 height 43
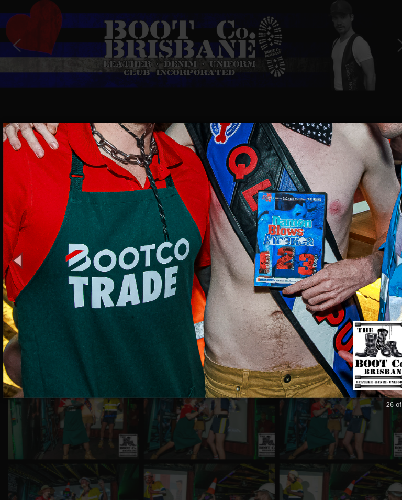
click at [17, 247] on button "button" at bounding box center [18, 249] width 36 height 43
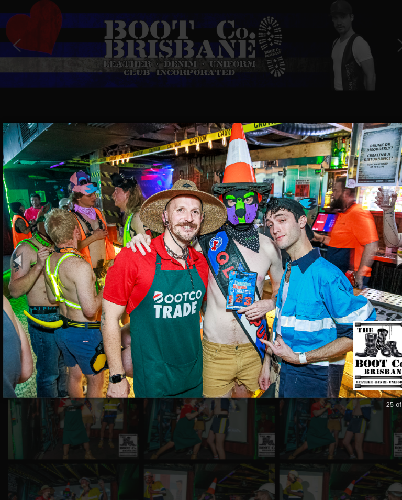
click at [17, 246] on button "button" at bounding box center [18, 249] width 36 height 43
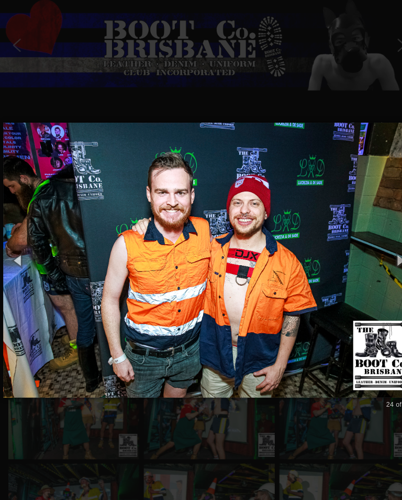
click at [21, 250] on button "button" at bounding box center [18, 249] width 36 height 43
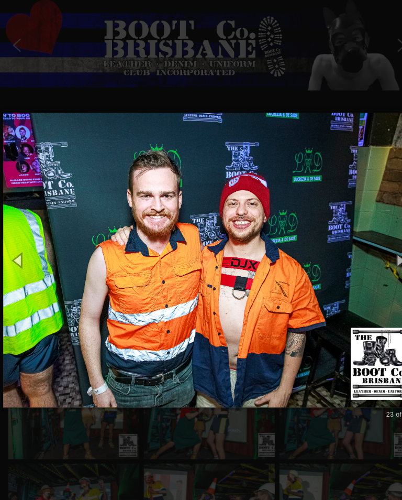
click at [17, 245] on button "button" at bounding box center [18, 249] width 36 height 43
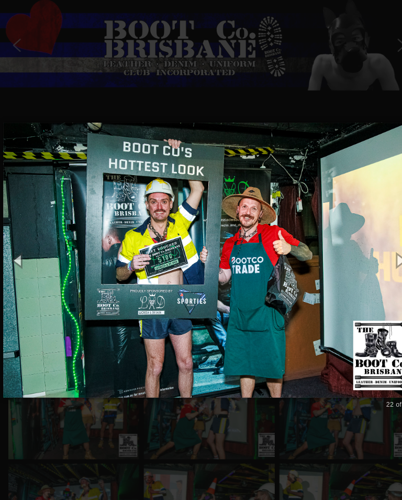
click at [18, 247] on button "button" at bounding box center [18, 249] width 36 height 43
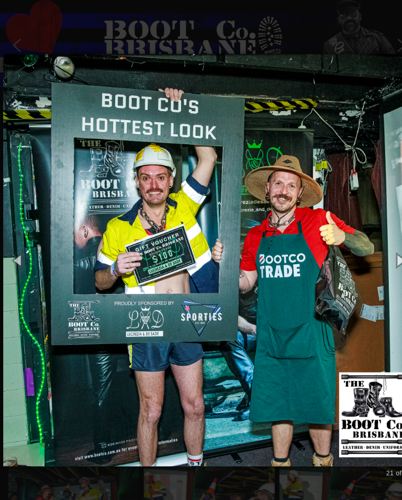
click at [20, 251] on button "button" at bounding box center [18, 249] width 36 height 43
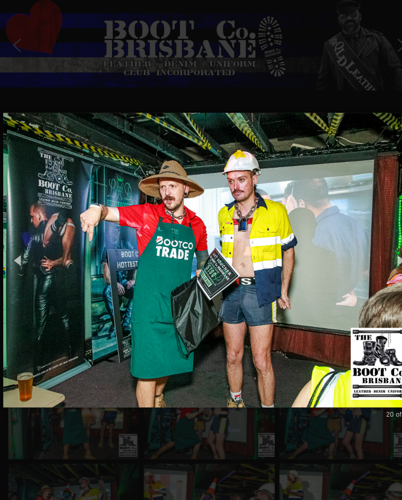
click at [19, 246] on button "button" at bounding box center [18, 249] width 36 height 43
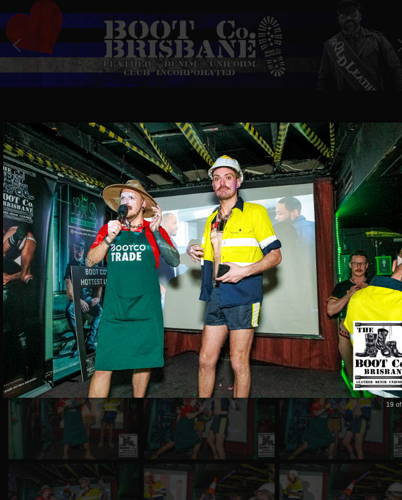
click at [21, 247] on button "button" at bounding box center [18, 249] width 36 height 43
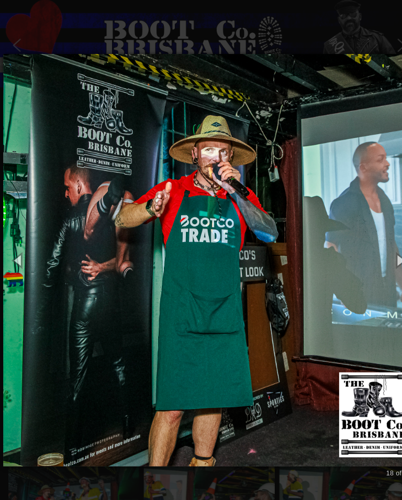
click at [19, 244] on button "button" at bounding box center [18, 249] width 36 height 43
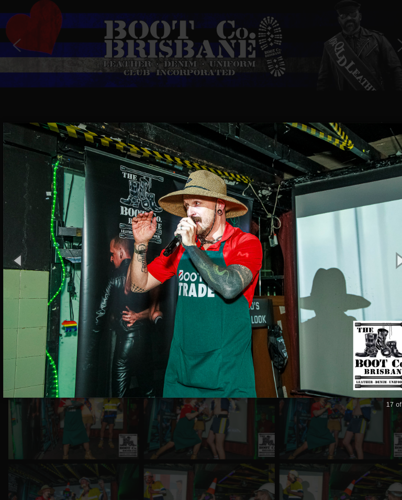
click at [18, 247] on button "button" at bounding box center [18, 249] width 36 height 43
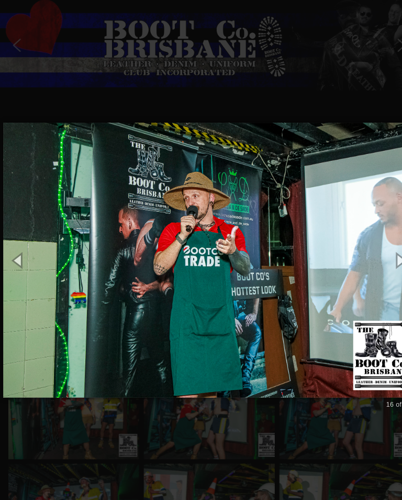
click at [17, 245] on button "button" at bounding box center [18, 249] width 36 height 43
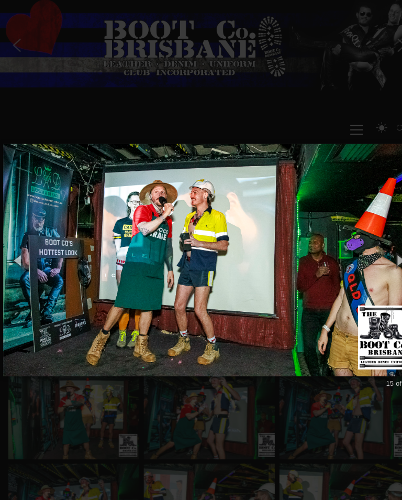
click at [18, 250] on button "button" at bounding box center [18, 249] width 36 height 43
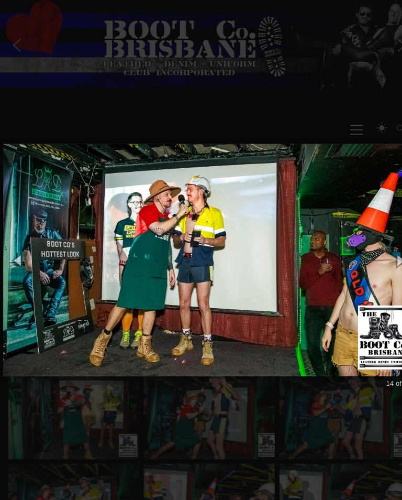
click at [18, 243] on button "button" at bounding box center [18, 249] width 36 height 43
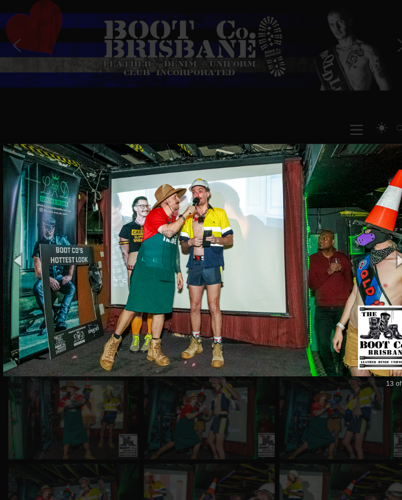
click at [18, 247] on button "button" at bounding box center [18, 249] width 36 height 43
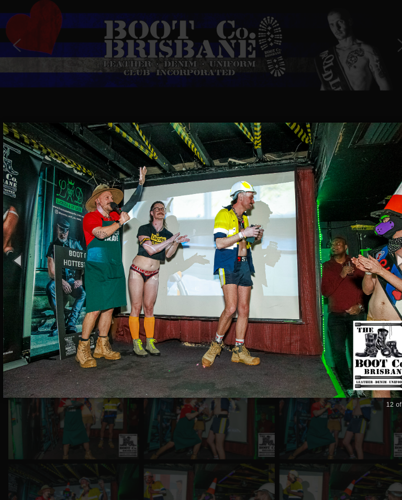
click at [19, 251] on button "button" at bounding box center [18, 249] width 36 height 43
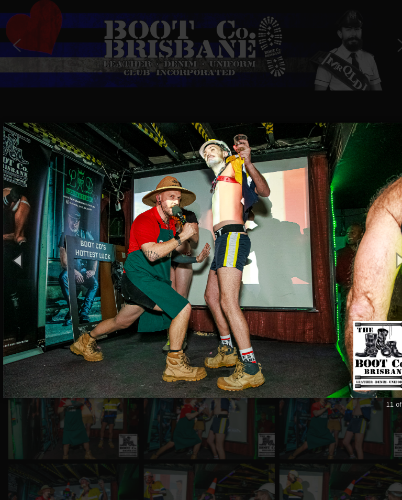
click at [21, 250] on button "button" at bounding box center [18, 249] width 36 height 43
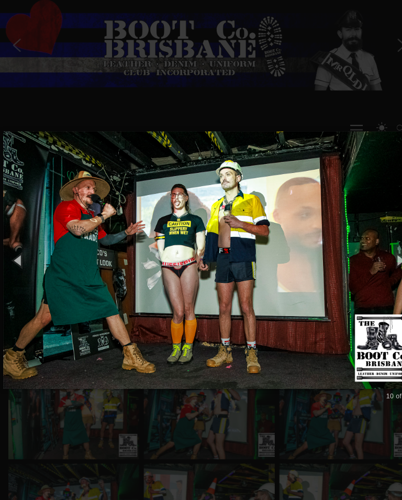
click at [19, 251] on button "button" at bounding box center [18, 249] width 36 height 43
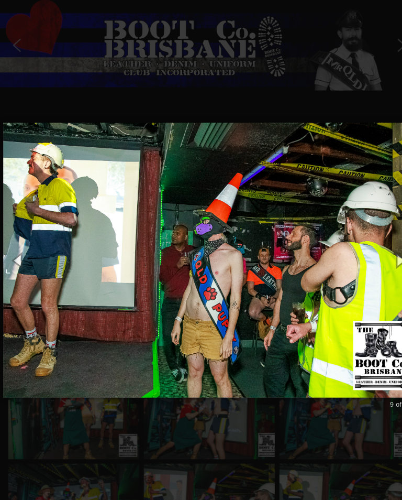
click at [17, 251] on button "button" at bounding box center [18, 249] width 36 height 43
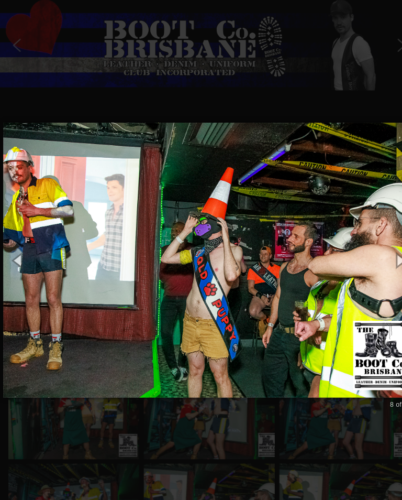
click at [19, 250] on button "button" at bounding box center [18, 249] width 36 height 43
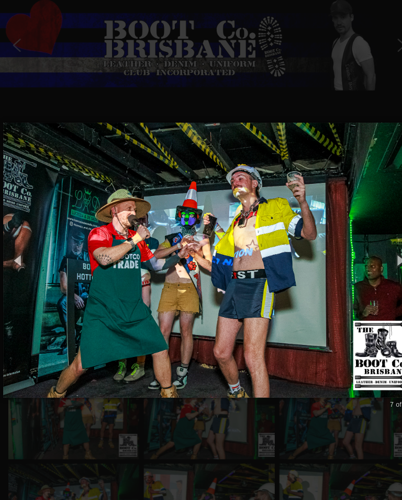
click at [20, 246] on button "button" at bounding box center [18, 249] width 36 height 43
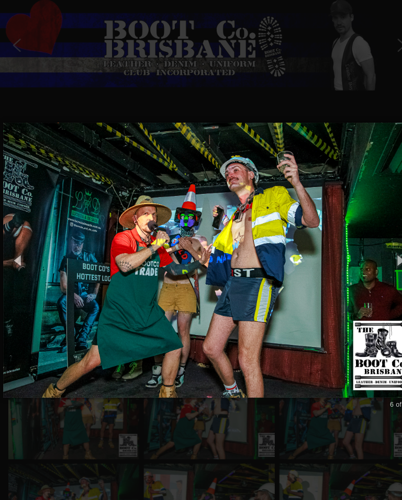
click at [15, 246] on button "button" at bounding box center [18, 249] width 36 height 43
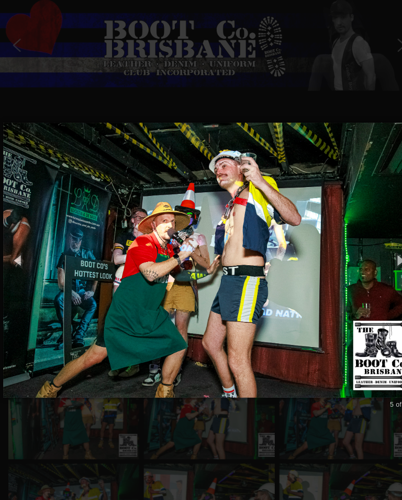
click at [19, 248] on button "button" at bounding box center [18, 249] width 36 height 43
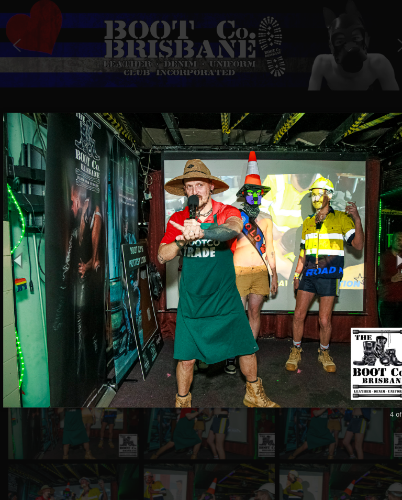
click at [19, 243] on button "button" at bounding box center [18, 249] width 36 height 43
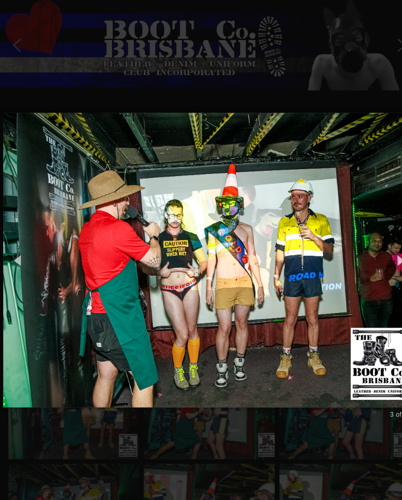
click at [18, 250] on button "button" at bounding box center [18, 249] width 36 height 43
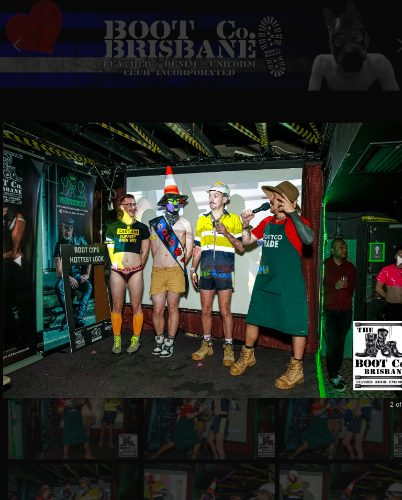
click at [18, 249] on button "button" at bounding box center [18, 249] width 36 height 43
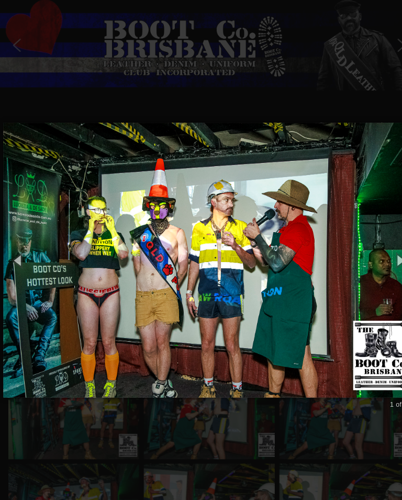
click at [20, 250] on button "button" at bounding box center [18, 249] width 36 height 43
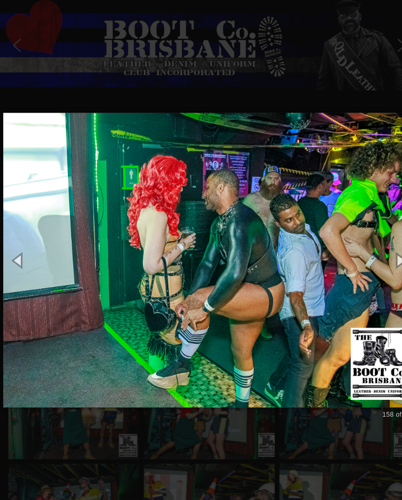
click at [18, 248] on button "button" at bounding box center [18, 249] width 36 height 43
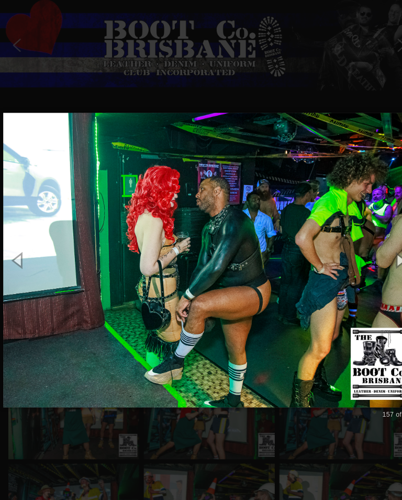
click at [17, 245] on button "button" at bounding box center [18, 249] width 36 height 43
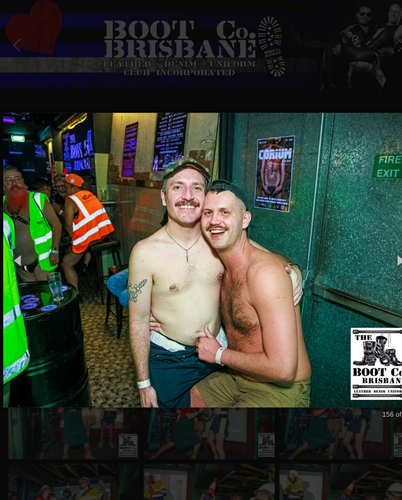
click at [19, 246] on button "button" at bounding box center [18, 249] width 36 height 43
